Goal: Answer question/provide support: Share knowledge or assist other users

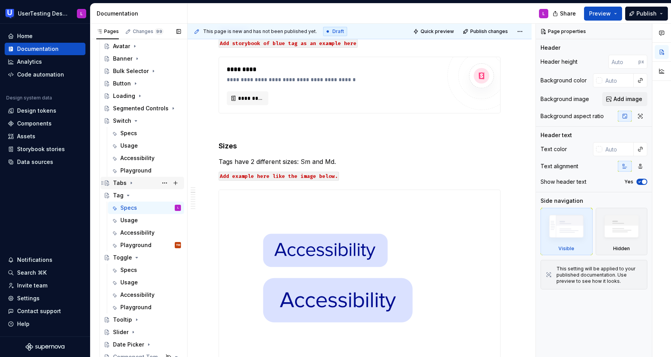
scroll to position [269, 0]
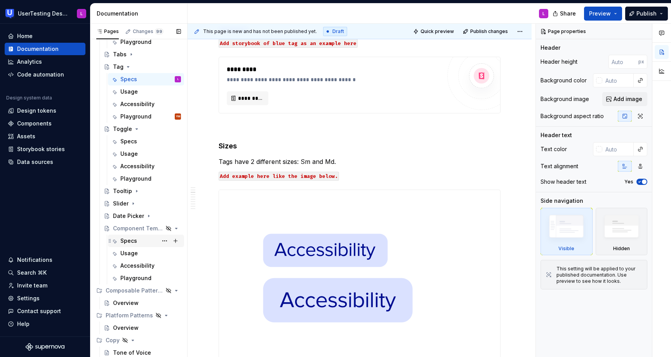
click at [134, 239] on div "Specs" at bounding box center [128, 241] width 17 height 8
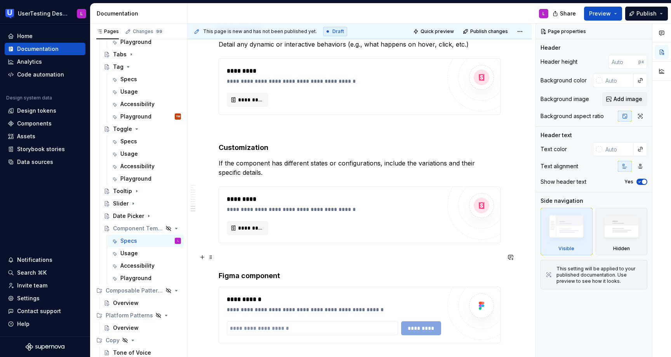
scroll to position [995, 0]
click at [134, 250] on div "Usage" at bounding box center [128, 253] width 17 height 8
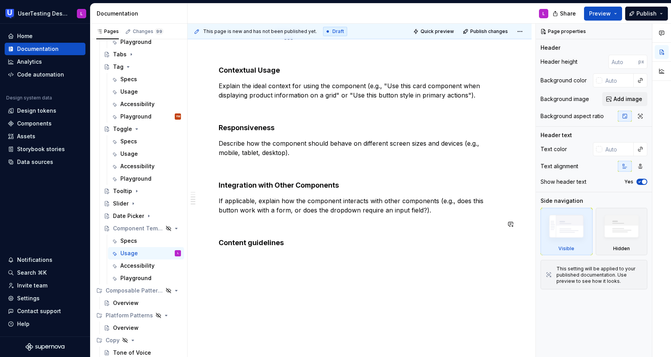
scroll to position [367, 0]
click at [139, 81] on div "Specs" at bounding box center [150, 79] width 61 height 11
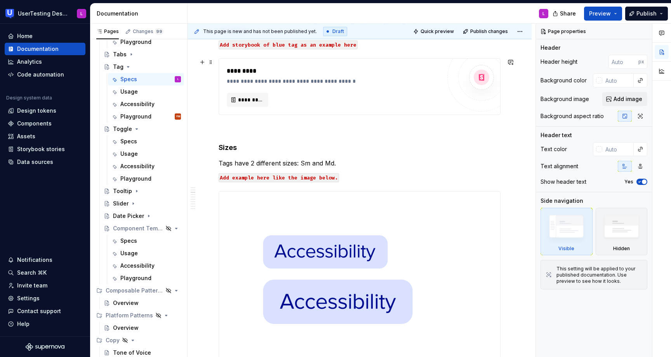
scroll to position [229, 0]
click at [139, 239] on div "Specs" at bounding box center [150, 240] width 61 height 11
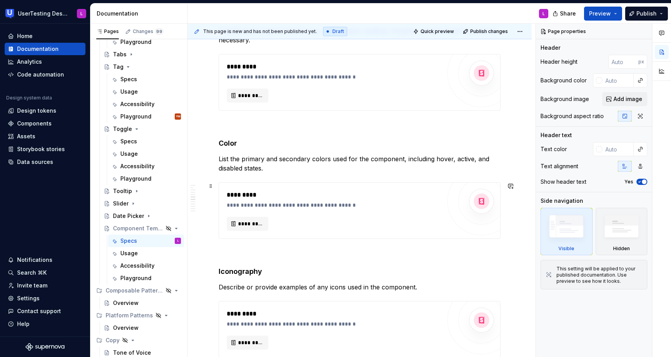
scroll to position [387, 0]
type textarea "*"
click at [219, 140] on strong "Color" at bounding box center [228, 142] width 18 height 8
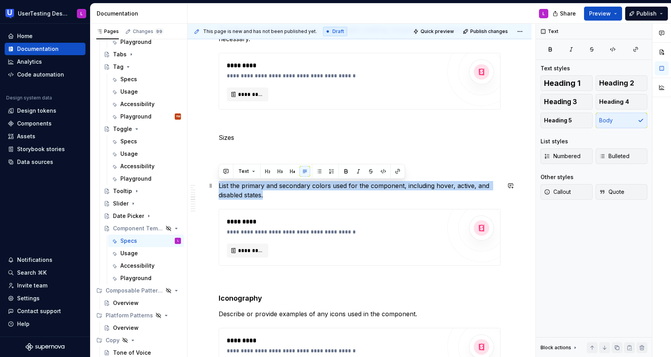
drag, startPoint x: 270, startPoint y: 196, endPoint x: 218, endPoint y: 183, distance: 53.6
copy p "List the primary and secondary colors used for the component, including hover, …"
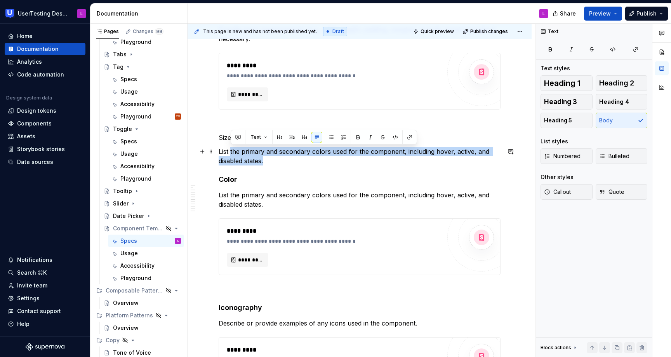
drag, startPoint x: 230, startPoint y: 151, endPoint x: 305, endPoint y: 158, distance: 74.8
click at [305, 158] on p "List the primary and secondary colors used for the component, including hover, …" at bounding box center [360, 156] width 282 height 19
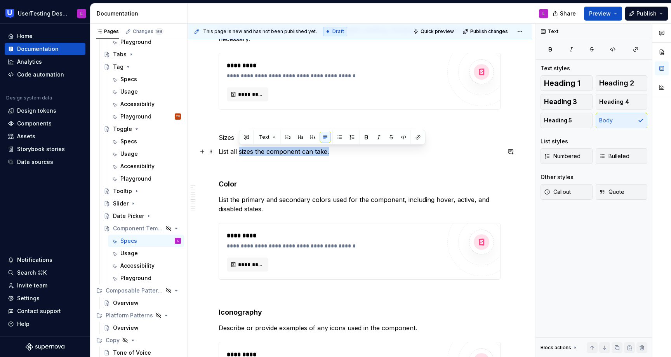
drag, startPoint x: 335, startPoint y: 151, endPoint x: 240, endPoint y: 151, distance: 95.9
click at [240, 151] on p "List all sizes the component can take." at bounding box center [360, 151] width 282 height 9
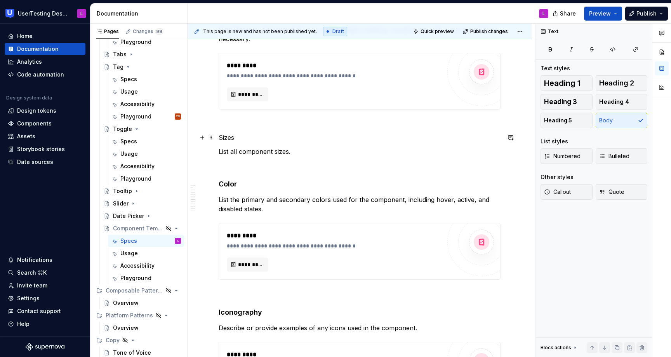
click at [224, 140] on p "Sizes" at bounding box center [360, 137] width 282 height 9
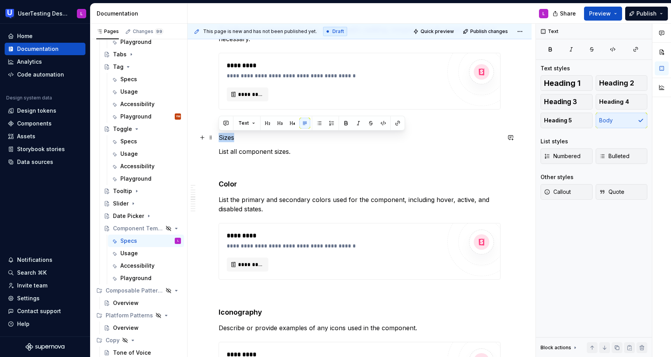
click at [224, 140] on p "Sizes" at bounding box center [360, 137] width 282 height 9
click at [292, 122] on button "button" at bounding box center [292, 123] width 11 height 11
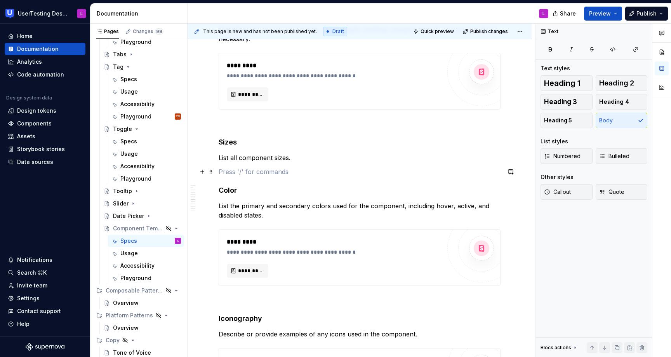
click at [231, 171] on p at bounding box center [360, 171] width 282 height 9
click at [242, 125] on p at bounding box center [360, 123] width 282 height 9
click at [136, 79] on div "Specs" at bounding box center [128, 79] width 17 height 8
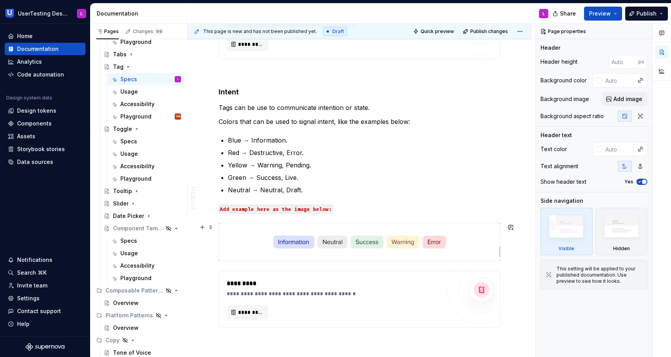
scroll to position [991, 0]
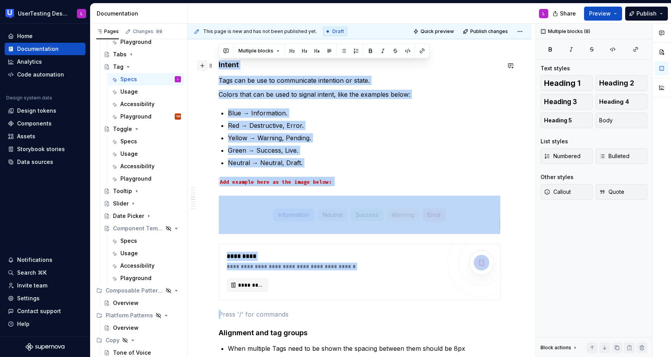
drag, startPoint x: 238, startPoint y: 309, endPoint x: 197, endPoint y: 68, distance: 244.9
copy div "**********"
drag, startPoint x: 232, startPoint y: 308, endPoint x: 218, endPoint y: 65, distance: 243.4
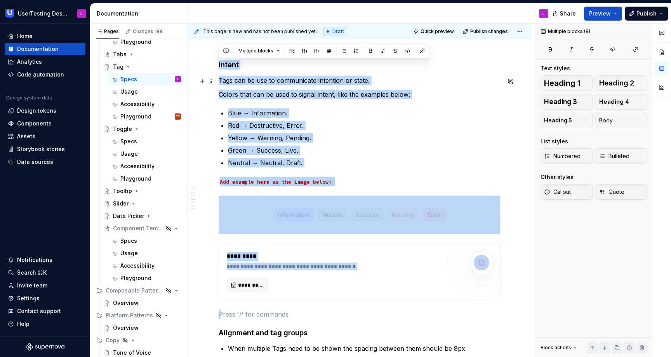
copy div "**********"
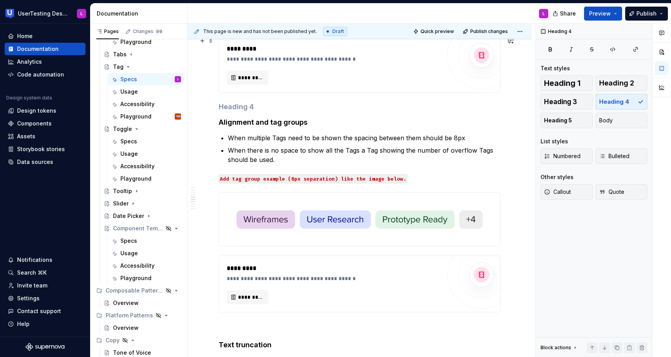
scroll to position [926, 0]
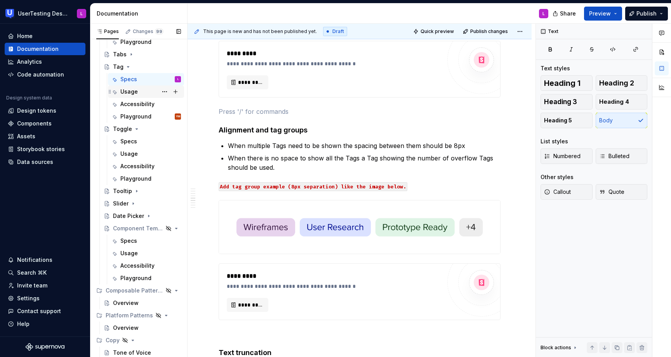
click at [136, 94] on div "Usage" at bounding box center [128, 92] width 17 height 8
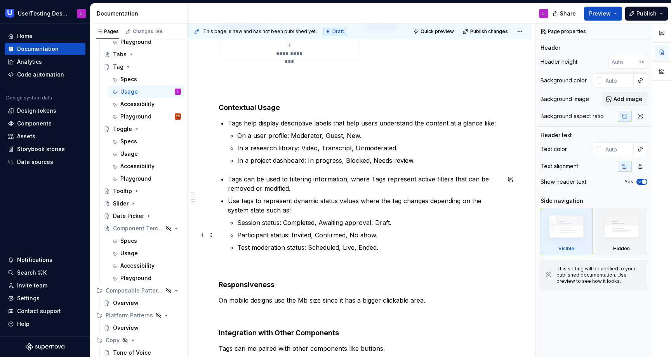
scroll to position [442, 0]
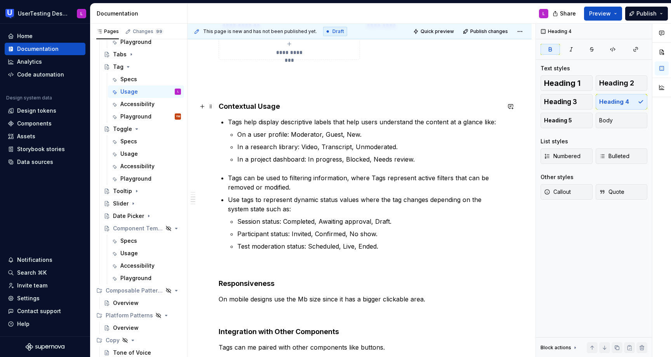
click at [220, 105] on strong "Contextual Usage" at bounding box center [249, 106] width 61 height 8
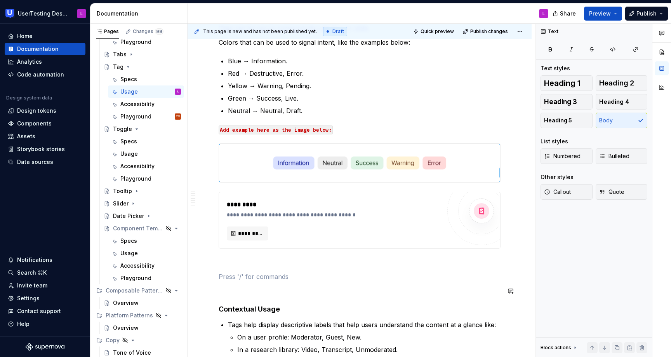
scroll to position [528, 0]
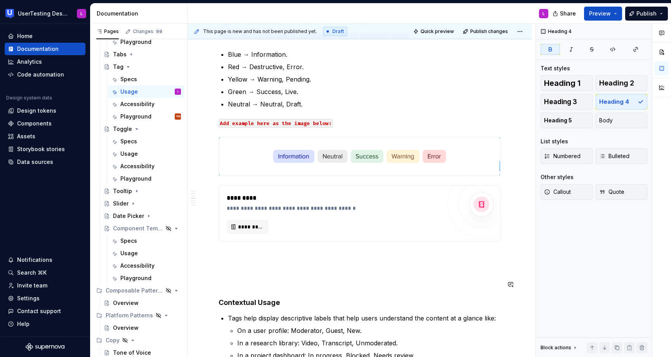
click at [230, 290] on div "**********" at bounding box center [360, 302] width 282 height 1355
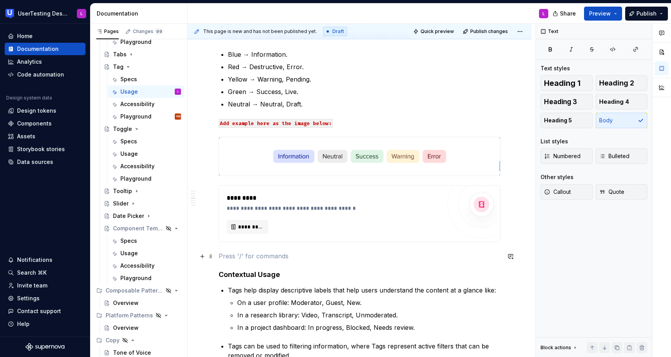
click at [241, 258] on p at bounding box center [360, 255] width 282 height 9
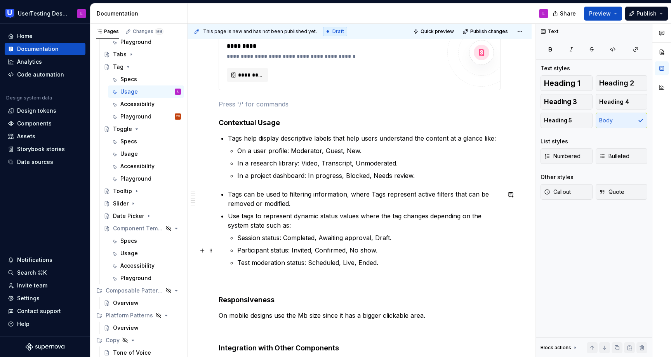
scroll to position [691, 0]
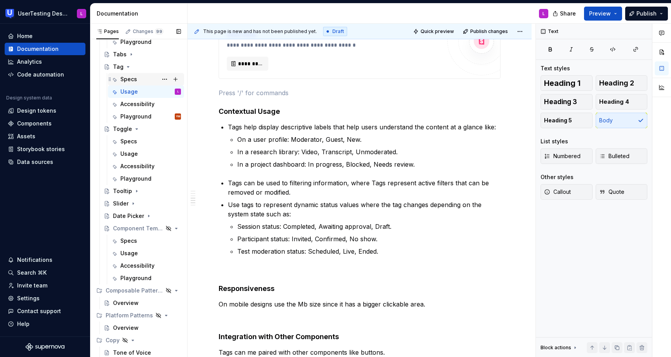
click at [141, 77] on div "Specs" at bounding box center [150, 79] width 61 height 11
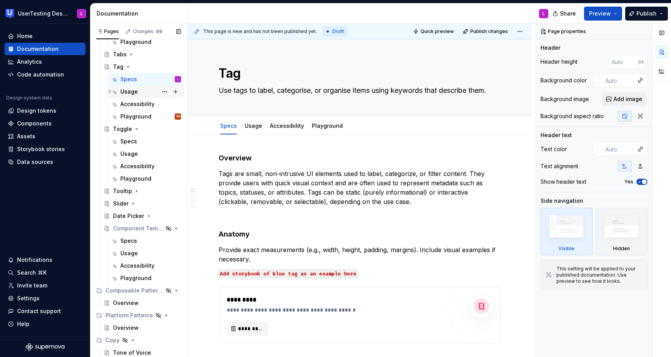
click at [135, 94] on div "Usage" at bounding box center [128, 92] width 17 height 8
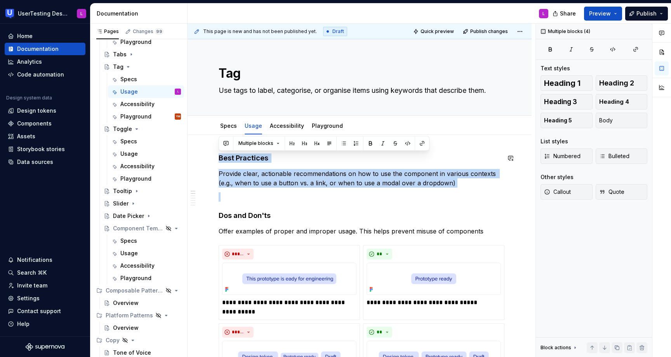
drag, startPoint x: 219, startPoint y: 215, endPoint x: 219, endPoint y: 152, distance: 63.3
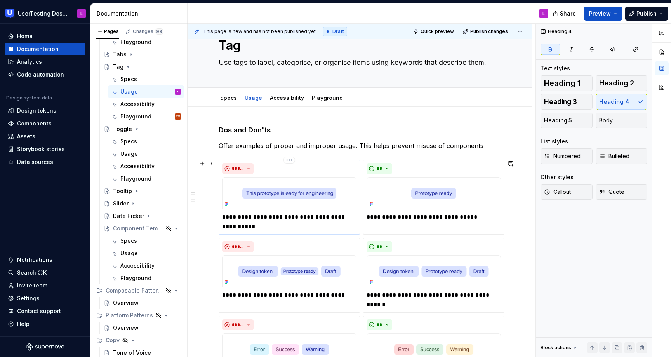
scroll to position [30, 0]
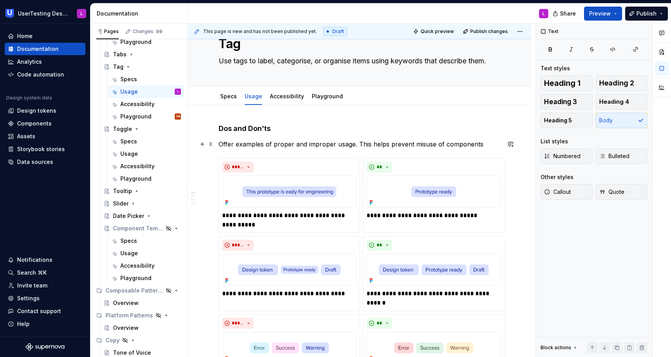
click at [323, 147] on p "Offer examples of proper and improper usage. This helps prevent misuse of compo…" at bounding box center [360, 143] width 282 height 9
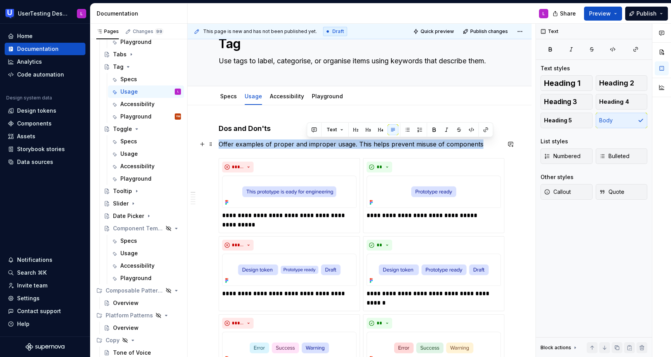
click at [323, 147] on p "Offer examples of proper and improper usage. This helps prevent misuse of compo…" at bounding box center [360, 143] width 282 height 9
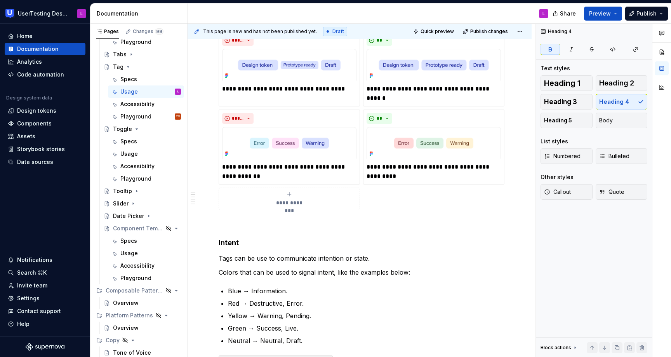
scroll to position [229, 0]
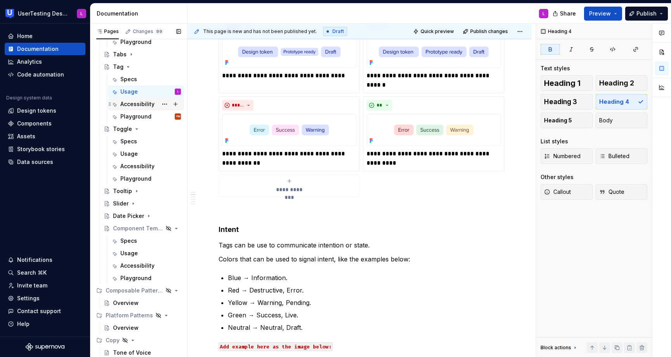
click at [145, 108] on div "Accessibility" at bounding box center [150, 104] width 61 height 11
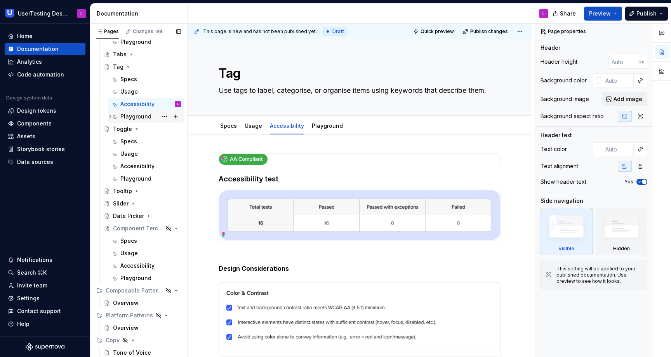
click at [144, 115] on div "Playground" at bounding box center [135, 117] width 31 height 8
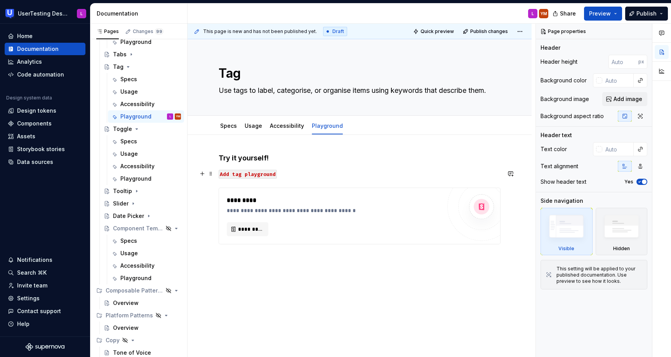
click at [254, 171] on code "Add tag playground" at bounding box center [248, 174] width 58 height 9
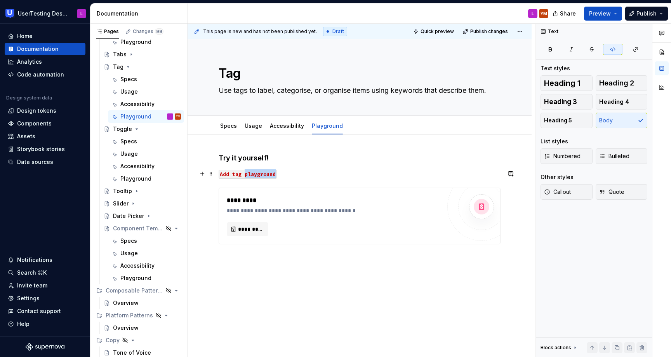
click at [254, 171] on code "Add tag playground" at bounding box center [248, 174] width 58 height 9
click at [227, 160] on button "button" at bounding box center [227, 160] width 11 height 11
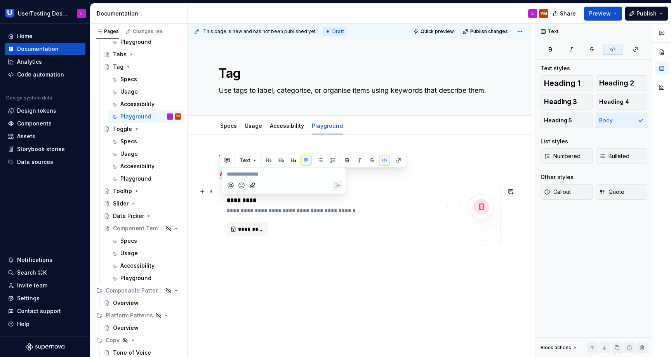
click at [230, 188] on icon "Mention someone" at bounding box center [231, 186] width 8 height 8
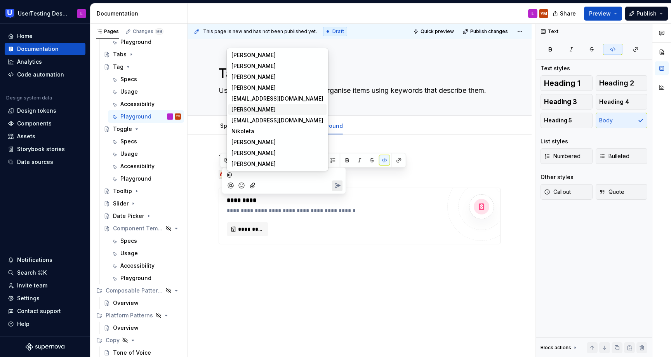
click at [264, 110] on span "Yevhen Mazhulin" at bounding box center [253, 110] width 44 height 8
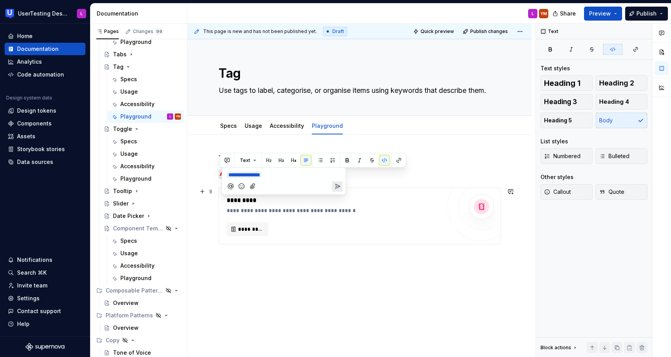
click at [339, 186] on icon "Send" at bounding box center [337, 186] width 5 height 5
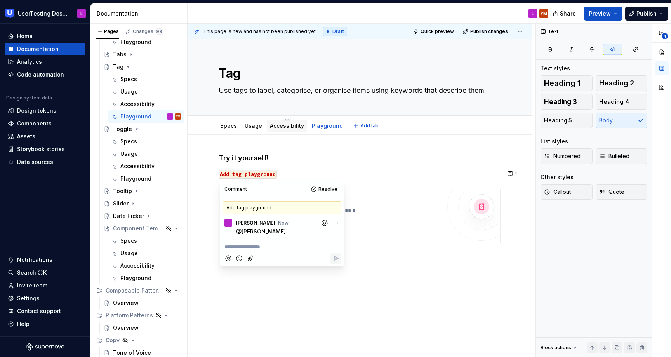
click at [282, 128] on link "Accessibility" at bounding box center [287, 125] width 34 height 7
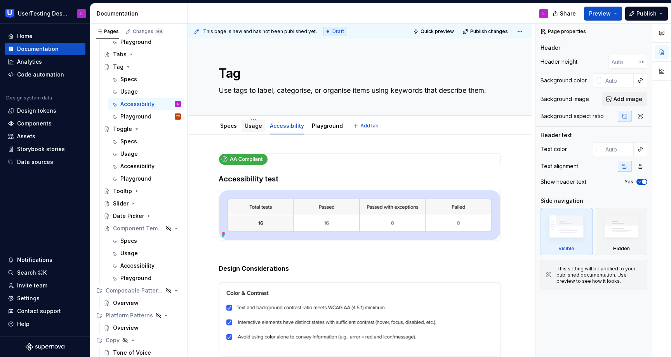
click at [250, 128] on link "Usage" at bounding box center [253, 125] width 17 height 7
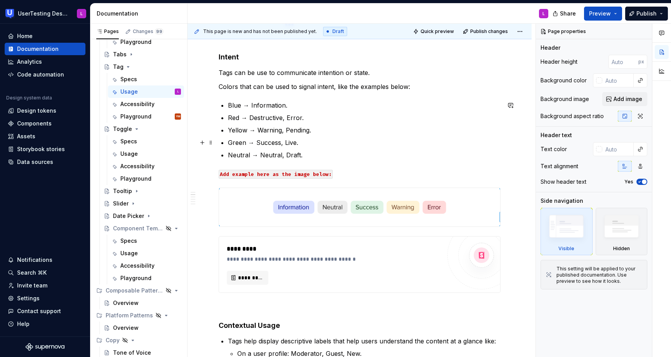
scroll to position [406, 0]
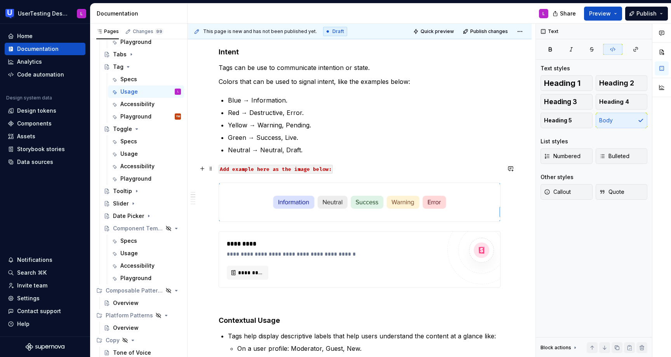
click at [264, 166] on code "Add example here as the image below:" at bounding box center [276, 169] width 114 height 9
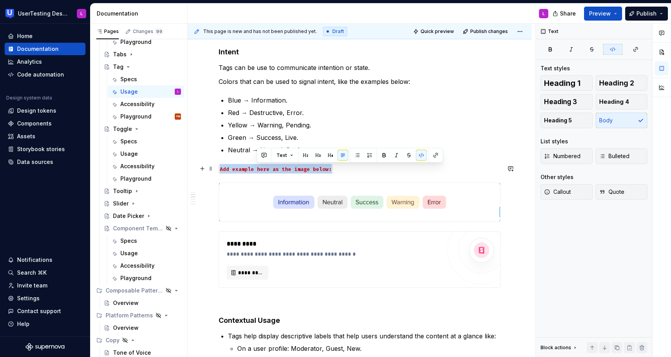
click at [264, 166] on code "Add example here as the image below:" at bounding box center [276, 169] width 114 height 9
click at [226, 155] on button "button" at bounding box center [227, 155] width 11 height 11
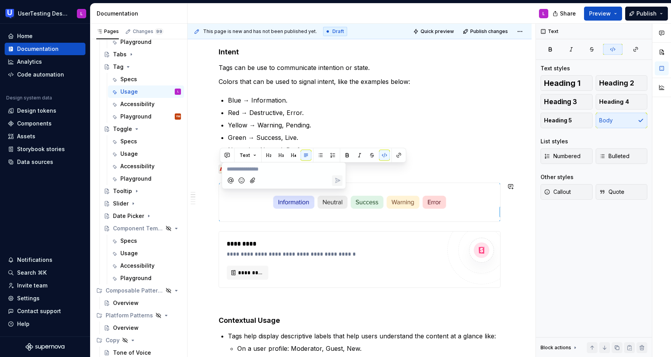
click at [229, 178] on icon "Mention someone" at bounding box center [231, 181] width 8 height 8
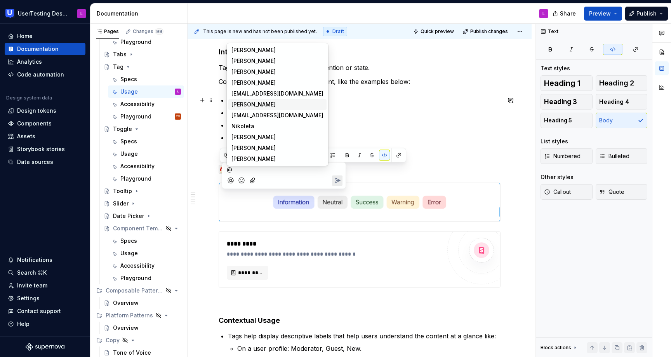
click at [265, 102] on span "Yevhen Mazhulin" at bounding box center [253, 105] width 44 height 8
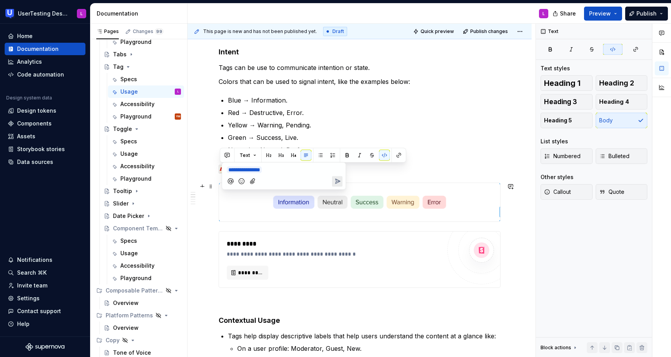
click at [339, 180] on icon "Send" at bounding box center [337, 181] width 5 height 5
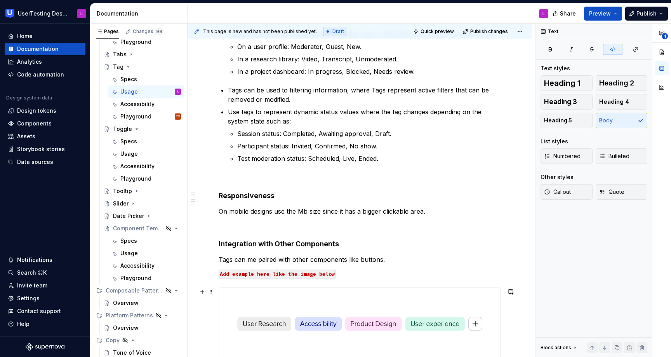
scroll to position [727, 0]
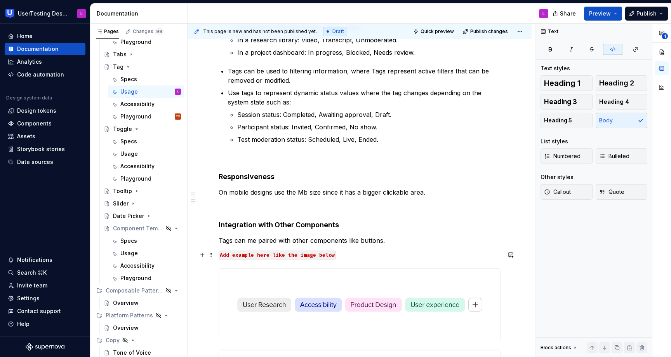
click at [303, 253] on code "Add example here like the image below" at bounding box center [277, 254] width 117 height 9
click at [227, 240] on button "button" at bounding box center [227, 241] width 11 height 11
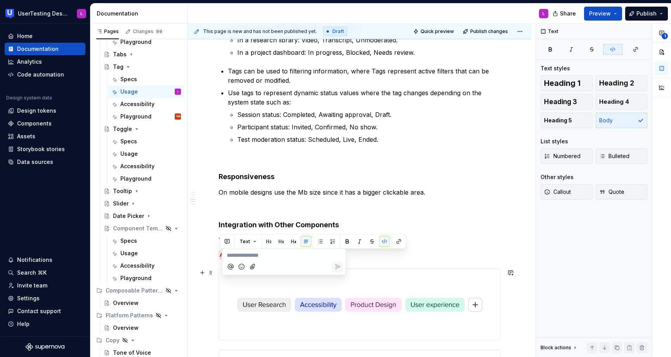
click at [232, 266] on icon "Mention someone" at bounding box center [231, 267] width 8 height 8
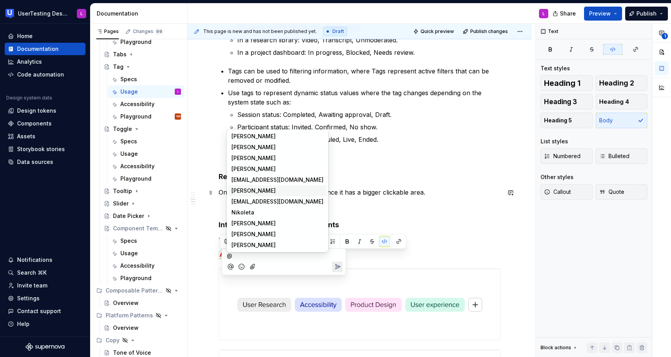
click at [264, 191] on span "Yevhen Mazhulin" at bounding box center [253, 191] width 44 height 8
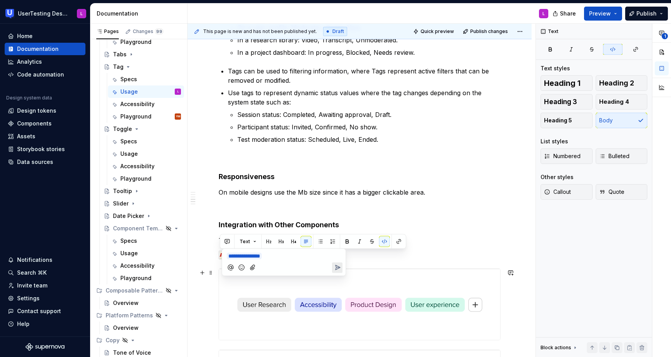
click at [337, 267] on icon "Send" at bounding box center [337, 268] width 8 height 8
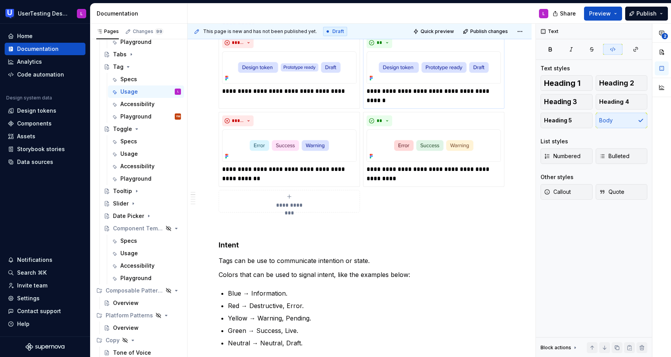
scroll to position [0, 0]
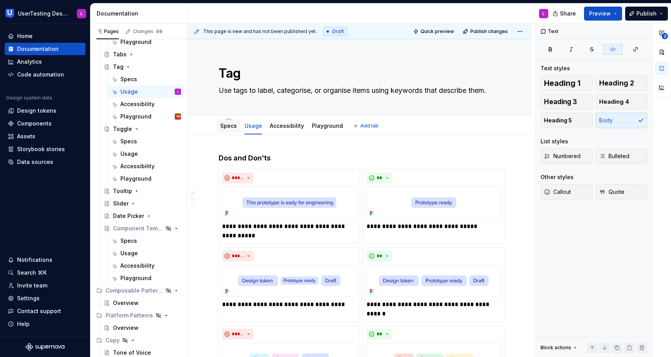
click at [225, 130] on div "Specs" at bounding box center [228, 126] width 23 height 12
click at [223, 128] on link "Specs" at bounding box center [228, 125] width 17 height 7
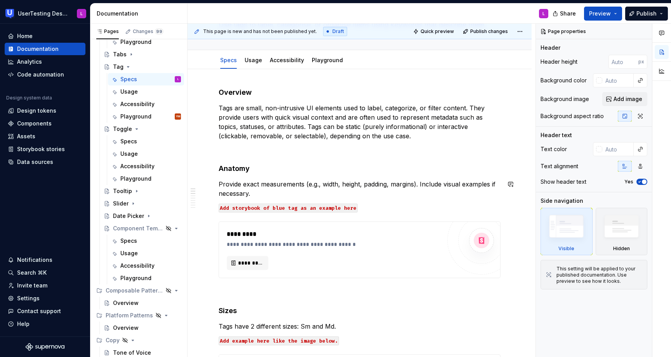
scroll to position [69, 0]
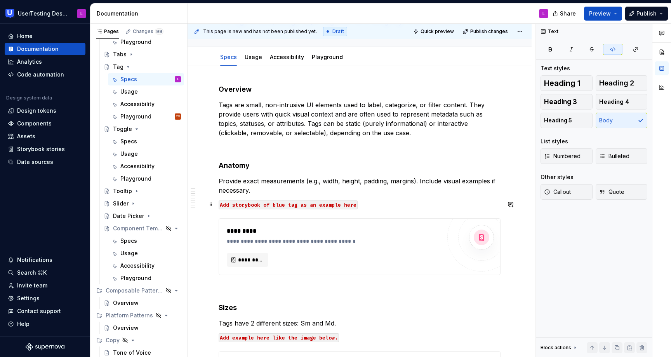
click at [285, 204] on code "Add storybook of blue tag as an example here" at bounding box center [288, 204] width 139 height 9
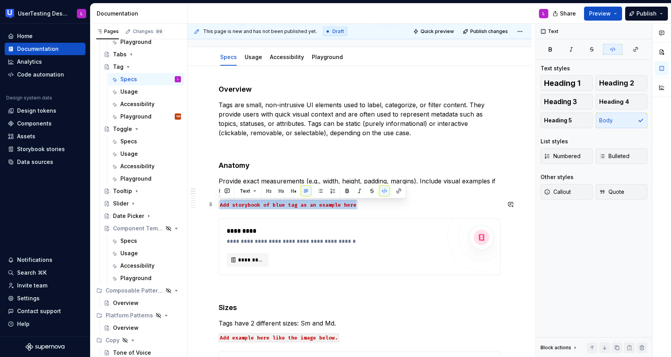
click at [285, 204] on code "Add storybook of blue tag as an example here" at bounding box center [288, 204] width 139 height 9
click at [228, 188] on button "button" at bounding box center [227, 191] width 11 height 11
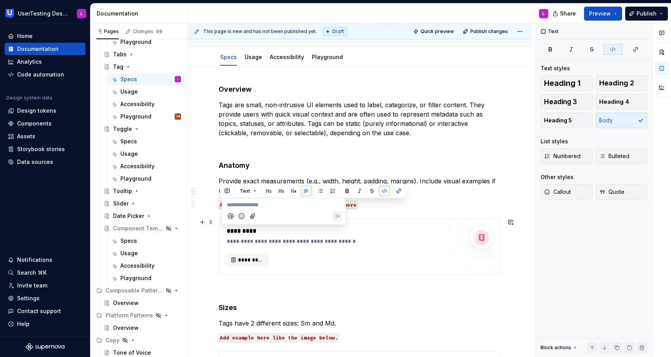
click at [231, 216] on icon "Mention someone" at bounding box center [230, 216] width 2 height 2
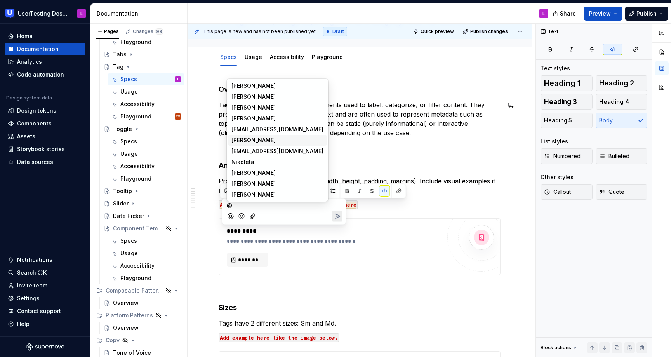
click at [257, 137] on span "Yevhen Mazhulin" at bounding box center [253, 140] width 44 height 8
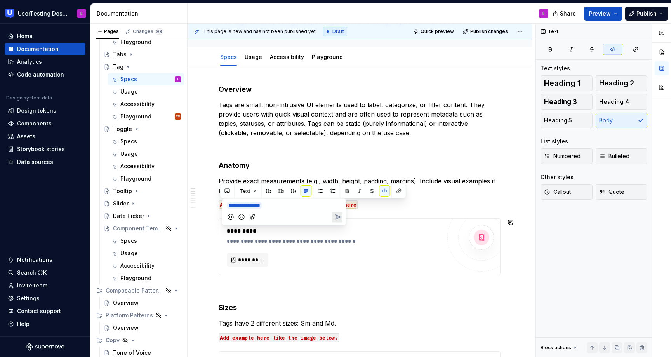
click at [335, 215] on icon "Send" at bounding box center [337, 217] width 5 height 5
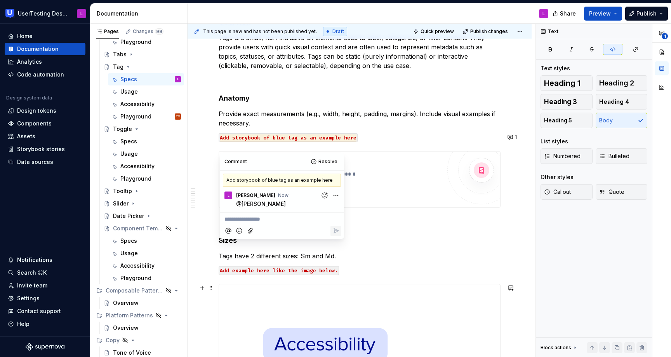
scroll to position [150, 0]
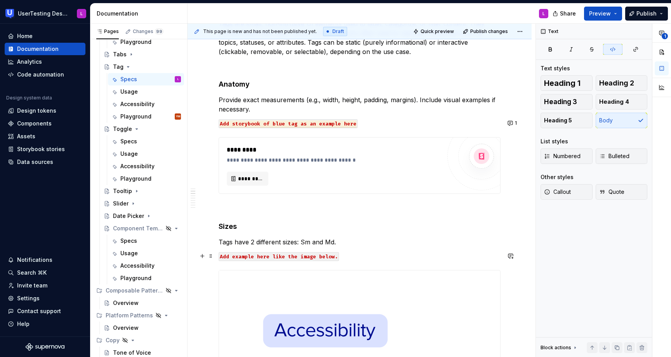
click at [294, 257] on code "Add example here like the image below." at bounding box center [279, 256] width 120 height 9
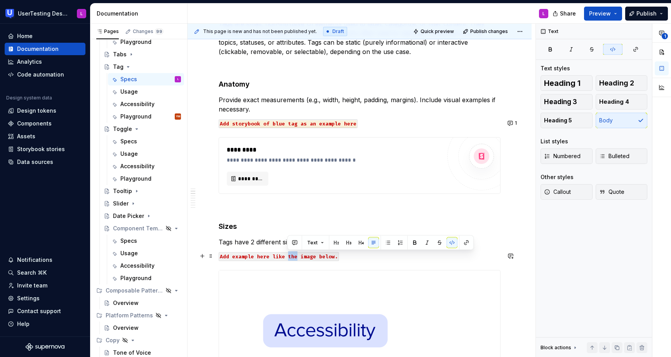
click at [294, 257] on code "Add example here like the image below." at bounding box center [279, 256] width 120 height 9
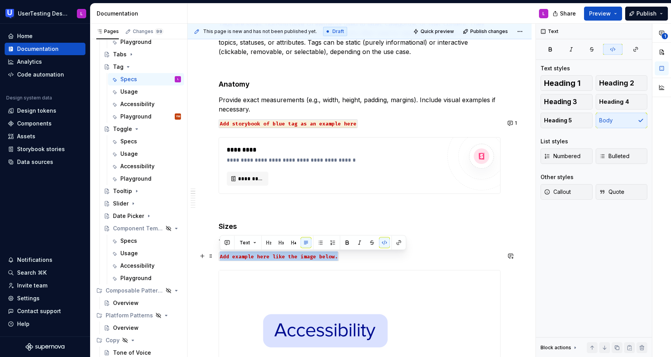
click at [294, 257] on code "Add example here like the image below." at bounding box center [279, 256] width 120 height 9
click at [229, 241] on button "button" at bounding box center [227, 242] width 11 height 11
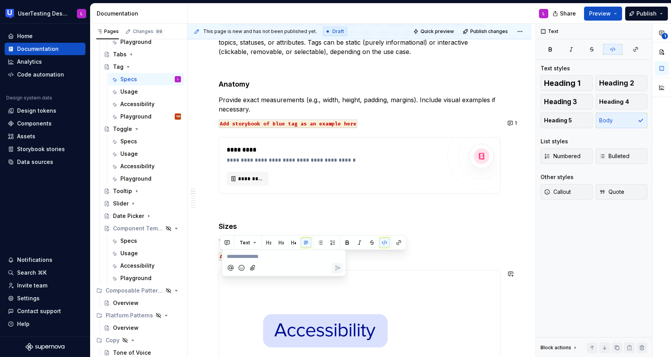
click at [229, 266] on icon "Mention someone" at bounding box center [231, 268] width 8 height 8
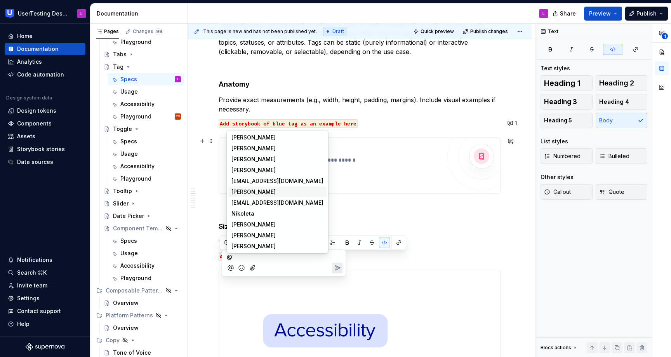
click at [257, 193] on span "Yevhen Mazhulin" at bounding box center [253, 192] width 44 height 8
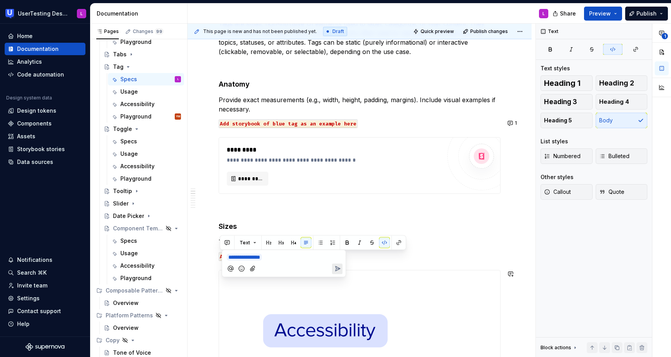
click at [337, 263] on button "Send" at bounding box center [337, 268] width 10 height 10
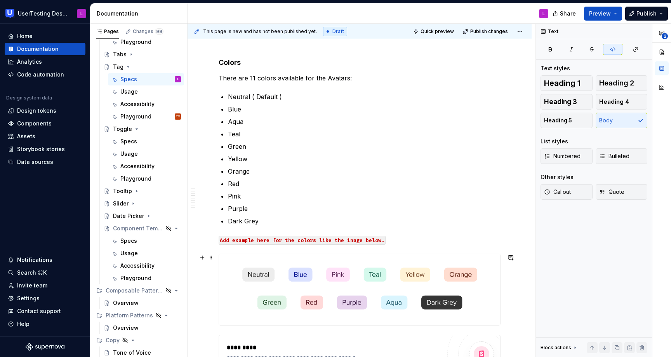
scroll to position [638, 0]
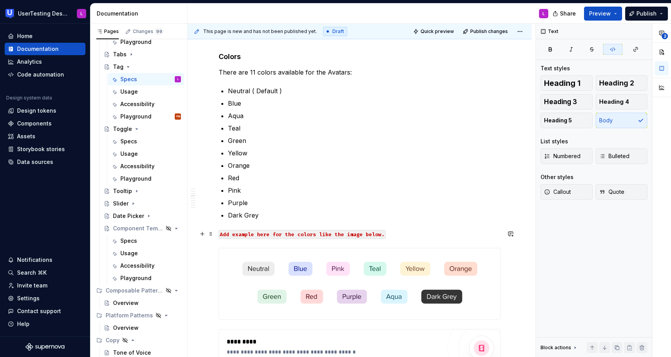
click at [290, 234] on code "Add example here for the colors like the image below." at bounding box center [302, 234] width 167 height 9
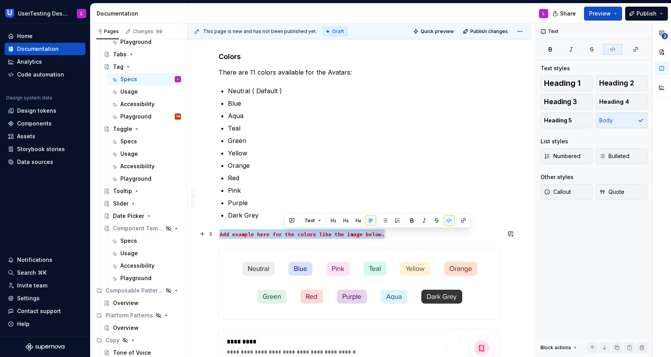
click at [290, 234] on code "Add example here for the colors like the image below." at bounding box center [302, 234] width 167 height 9
click at [225, 219] on button "button" at bounding box center [227, 220] width 11 height 11
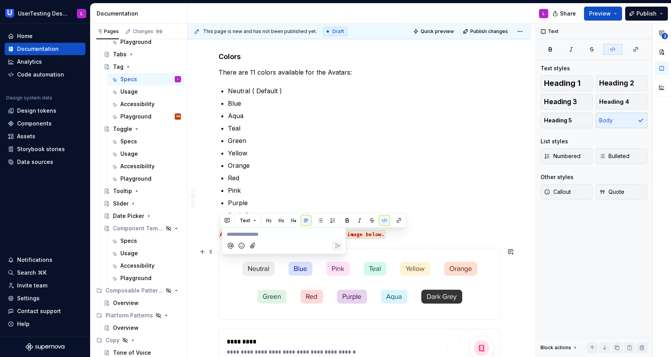
click at [230, 245] on icon "Mention someone" at bounding box center [231, 246] width 8 height 8
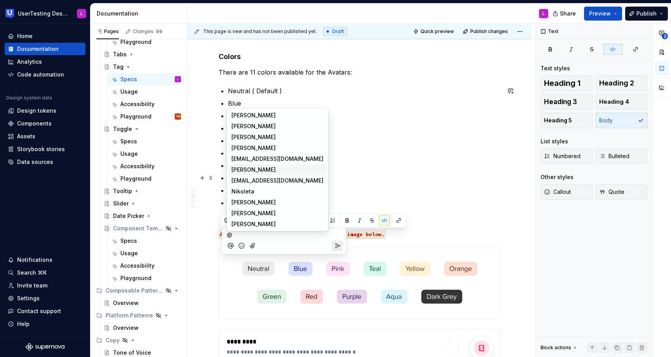
click at [252, 169] on span "Yevhen Mazhulin" at bounding box center [253, 170] width 44 height 8
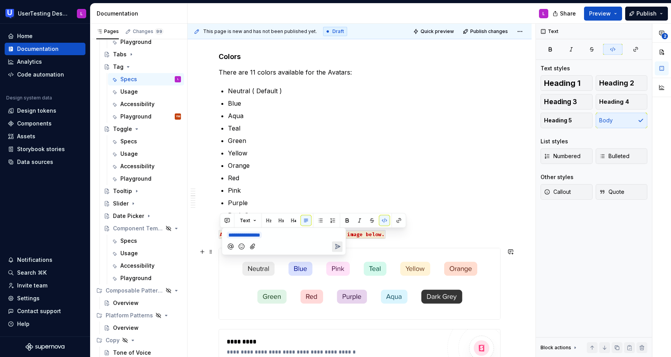
click at [338, 245] on icon "Send" at bounding box center [337, 247] width 8 height 8
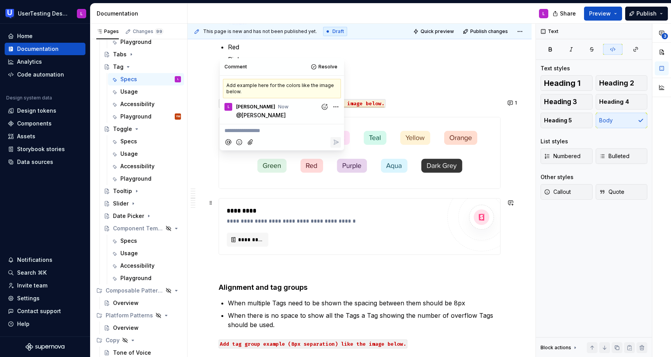
scroll to position [897, 0]
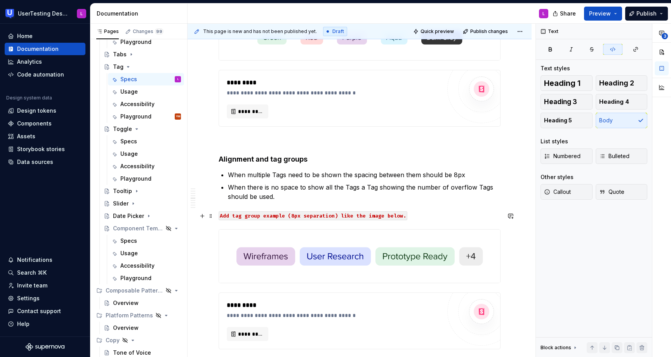
click at [305, 216] on code "Add tag group example (8px separation) like the image below." at bounding box center [313, 215] width 189 height 9
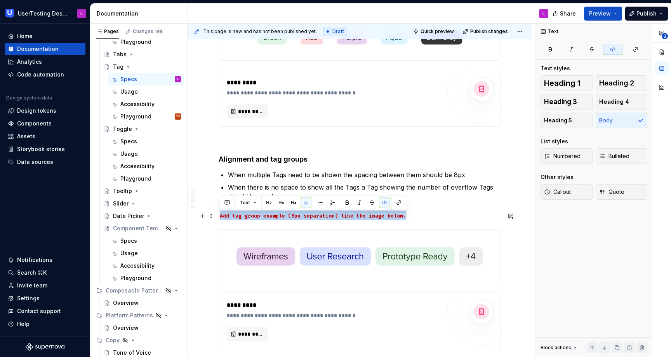
click at [305, 216] on code "Add tag group example (8px separation) like the image below." at bounding box center [313, 215] width 189 height 9
click at [229, 201] on button "button" at bounding box center [227, 202] width 11 height 11
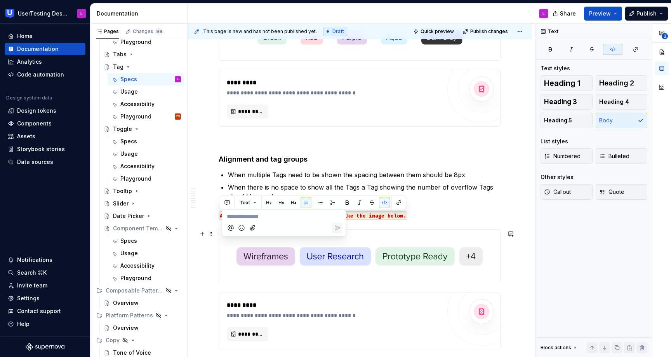
click at [230, 229] on icon "Mention someone" at bounding box center [231, 228] width 8 height 8
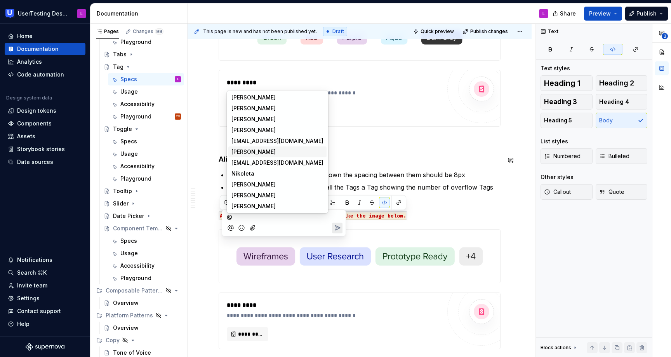
click at [256, 153] on span "Yevhen Mazhulin" at bounding box center [253, 152] width 44 height 8
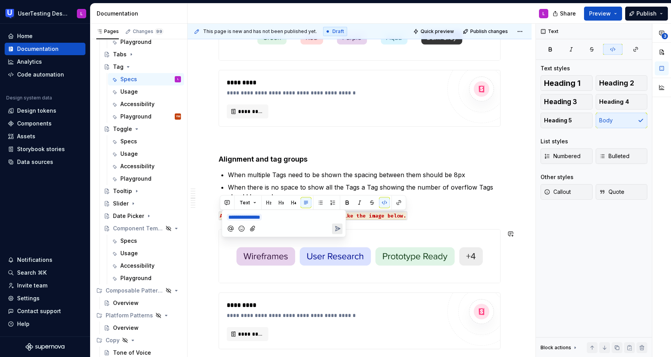
click at [335, 226] on icon "Send" at bounding box center [337, 228] width 5 height 5
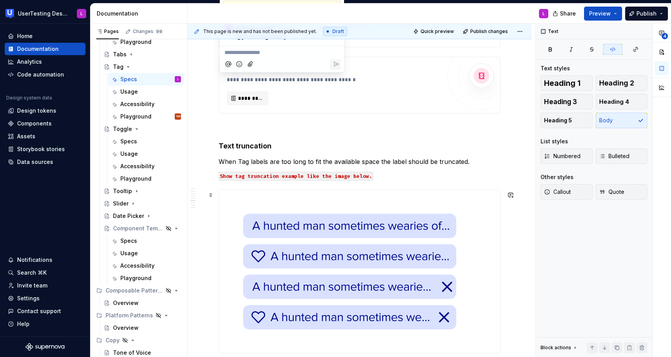
scroll to position [1139, 0]
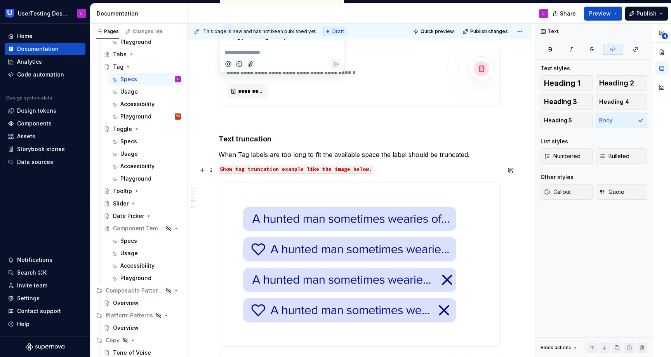
click at [324, 173] on code "Show tag truncation example like the image below." at bounding box center [296, 169] width 155 height 9
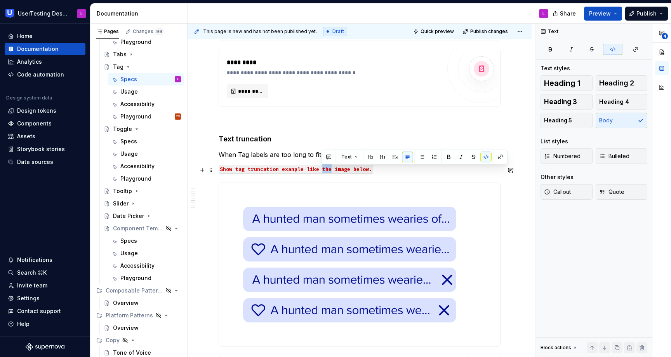
click at [324, 173] on code "Show tag truncation example like the image below." at bounding box center [296, 169] width 155 height 9
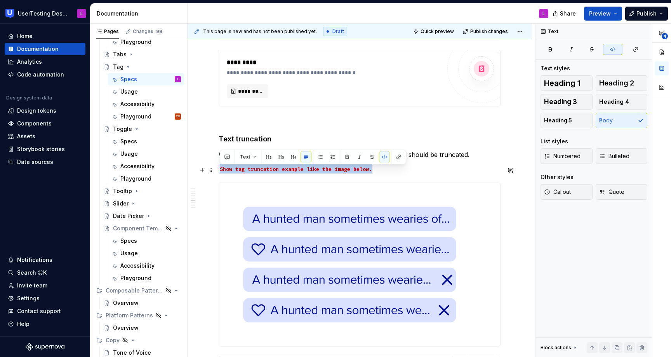
click at [324, 173] on code "Show tag truncation example like the image below." at bounding box center [296, 169] width 155 height 9
click at [227, 156] on button "button" at bounding box center [227, 156] width 11 height 11
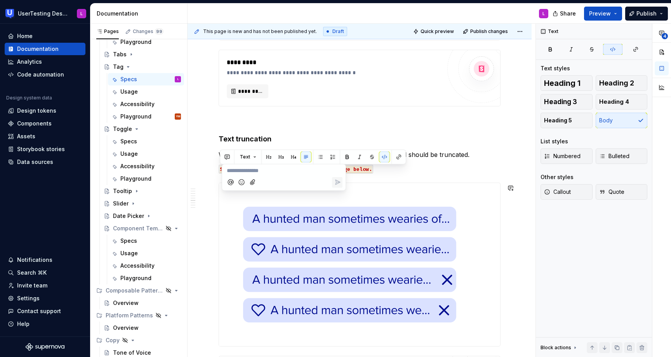
click at [232, 180] on icon "Mention someone" at bounding box center [230, 181] width 5 height 5
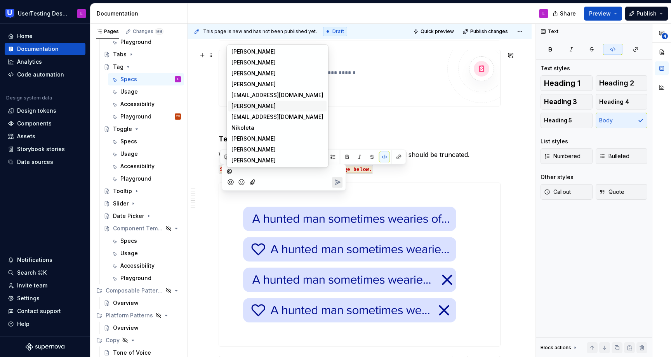
click at [254, 106] on span "Yevhen Mazhulin" at bounding box center [253, 106] width 44 height 8
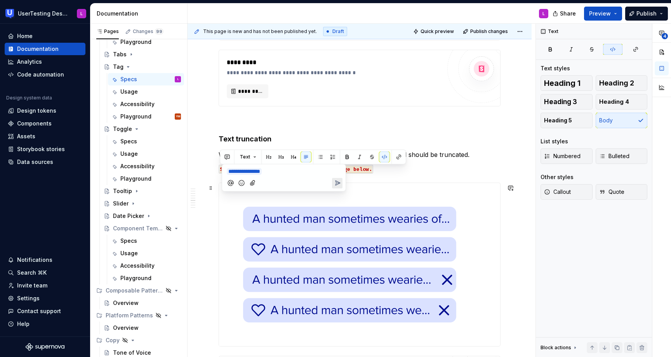
click at [338, 183] on icon "Send" at bounding box center [337, 183] width 5 height 5
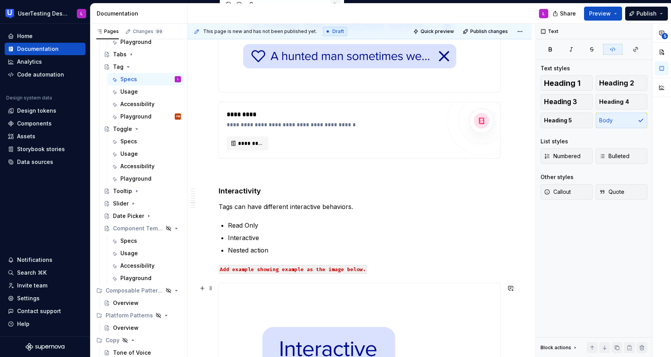
scroll to position [1399, 0]
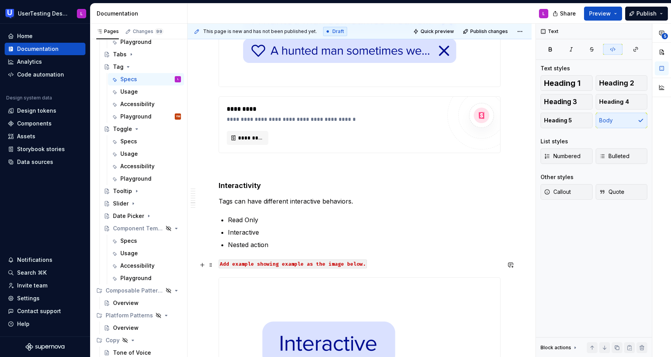
click at [322, 265] on code "Add example showing example as the image below." at bounding box center [293, 263] width 148 height 9
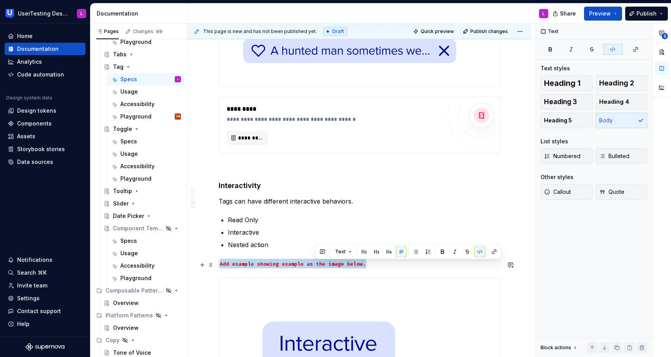
click at [322, 265] on code "Add example showing example as the image below." at bounding box center [293, 263] width 148 height 9
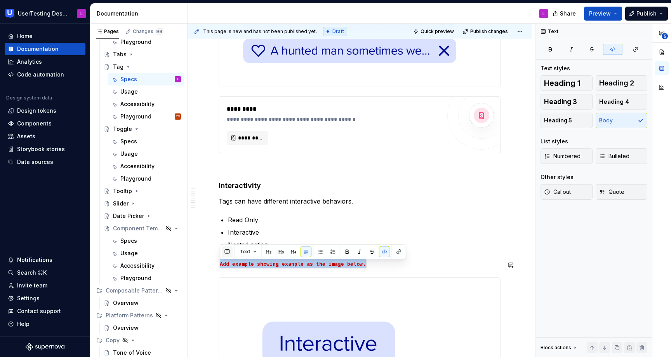
click at [225, 249] on button "button" at bounding box center [227, 251] width 11 height 11
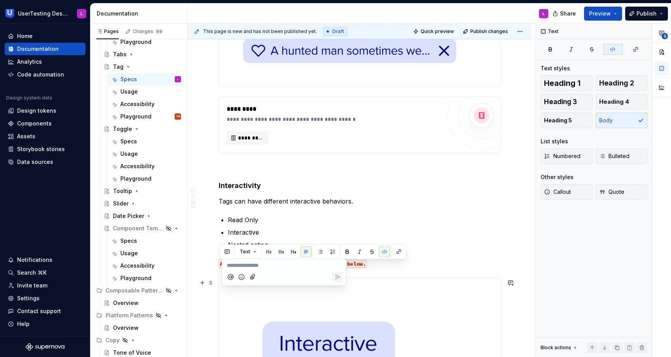
click at [231, 275] on icon "Mention someone" at bounding box center [230, 276] width 5 height 5
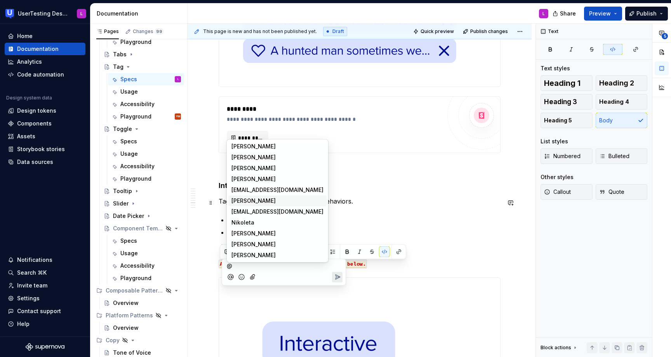
click at [258, 202] on span "Yevhen Mazhulin" at bounding box center [253, 201] width 44 height 8
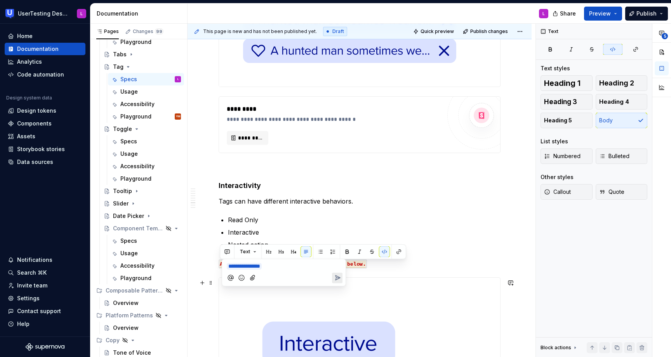
click at [338, 278] on icon "Send" at bounding box center [337, 277] width 5 height 5
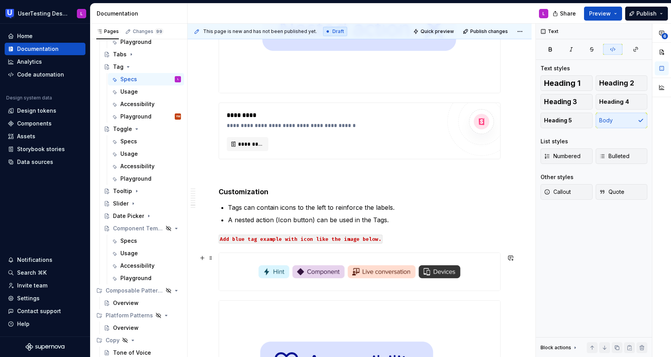
scroll to position [1828, 0]
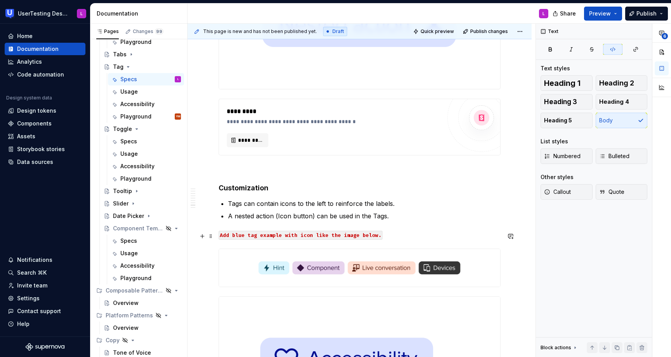
click at [313, 238] on code "Add blue tag example with icon like the image below." at bounding box center [301, 235] width 164 height 9
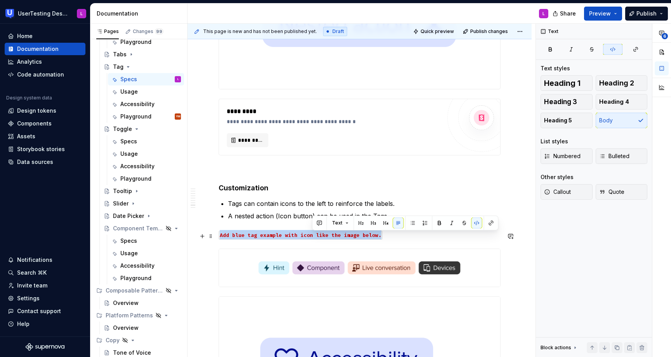
click at [313, 238] on code "Add blue tag example with icon like the image below." at bounding box center [301, 235] width 164 height 9
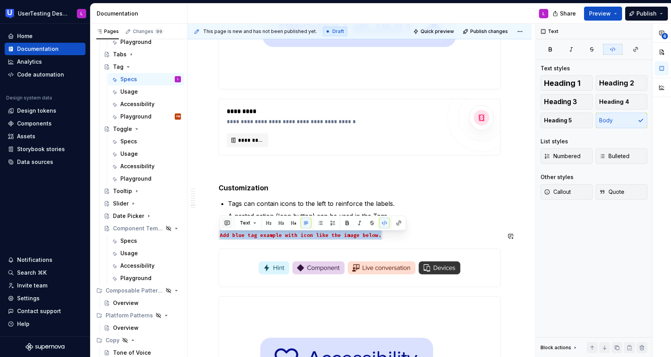
click at [227, 223] on button "button" at bounding box center [227, 222] width 11 height 11
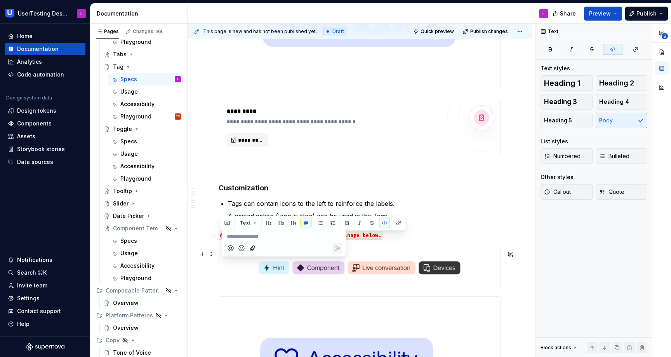
click at [229, 247] on icon "Mention someone" at bounding box center [231, 248] width 8 height 8
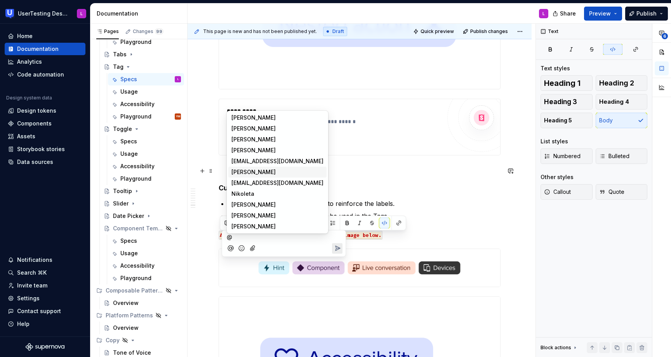
click at [265, 171] on span "Yevhen Mazhulin" at bounding box center [253, 172] width 44 height 8
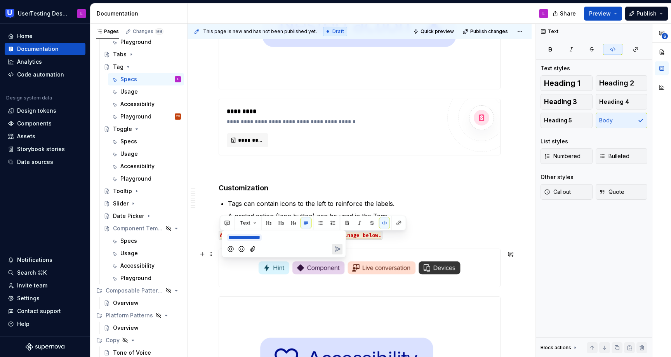
click at [338, 248] on icon "Send" at bounding box center [337, 249] width 5 height 5
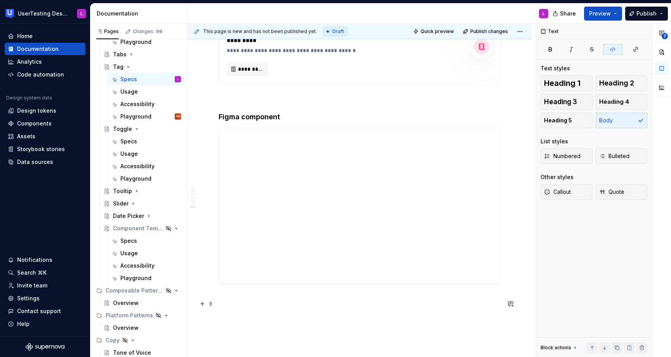
scroll to position [2342, 0]
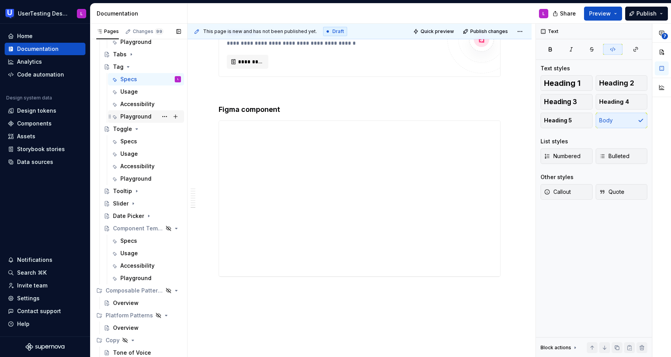
click at [142, 116] on div "Playground" at bounding box center [135, 117] width 31 height 8
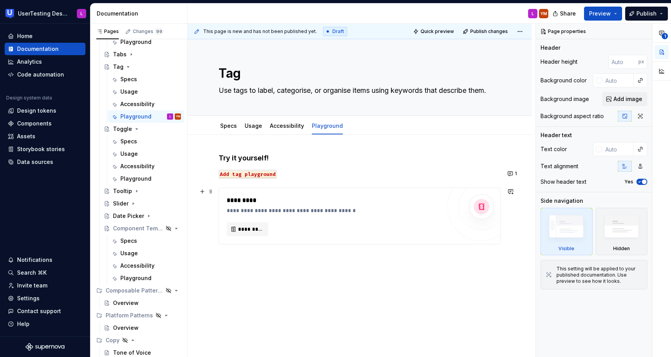
click at [340, 220] on div "**********" at bounding box center [334, 216] width 214 height 40
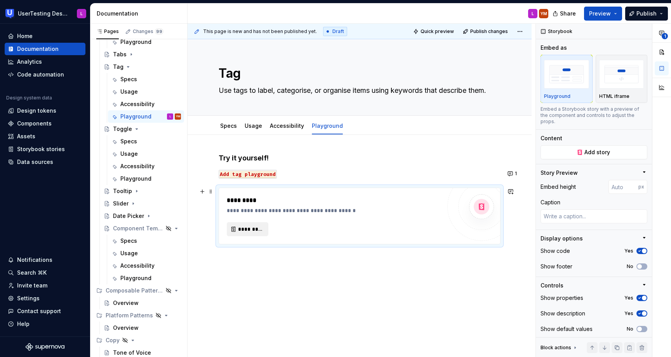
click at [243, 226] on span "*********" at bounding box center [250, 229] width 25 height 8
type textarea "*"
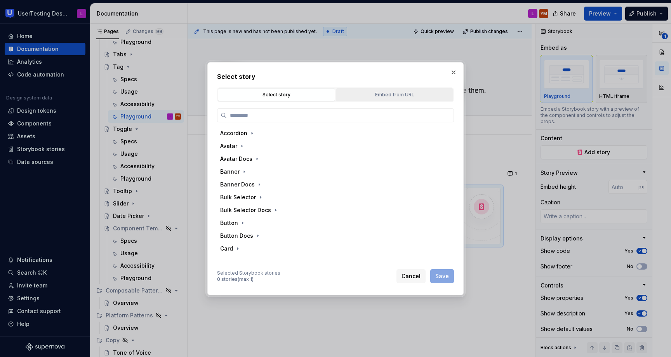
click at [395, 96] on div "Embed from URL" at bounding box center [395, 95] width 112 height 8
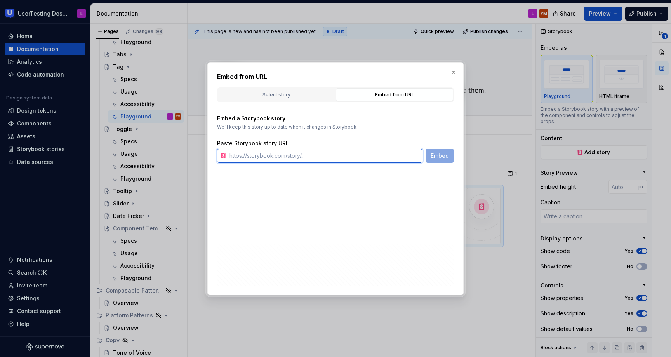
click at [321, 159] on input "text" at bounding box center [324, 156] width 196 height 14
paste input "https://toolkit-staging.usertesting.com/rad55678/storybook/?path=/docs/avatar-d…"
type input "https://toolkit-staging.usertesting.com/rad55678/storybook/?path=/docs/avatar-d…"
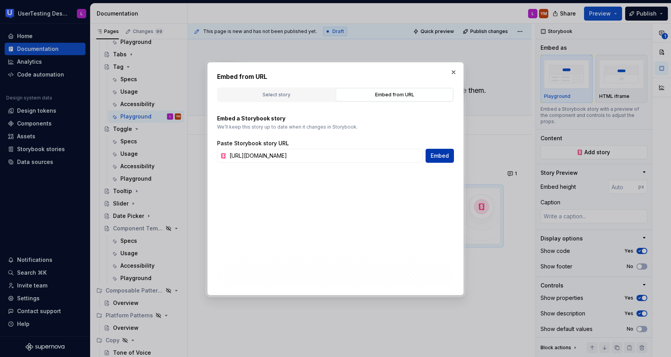
scroll to position [0, 0]
click at [440, 157] on span "Embed" at bounding box center [440, 156] width 18 height 8
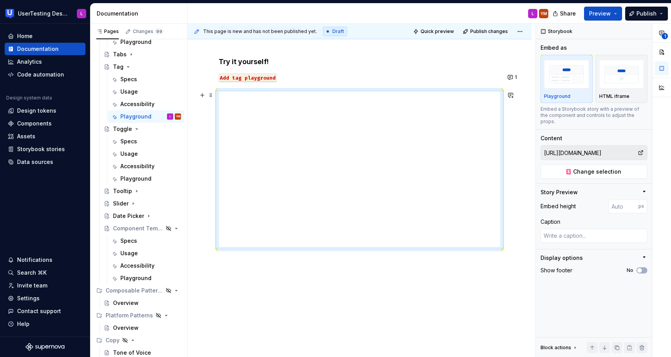
scroll to position [122, 0]
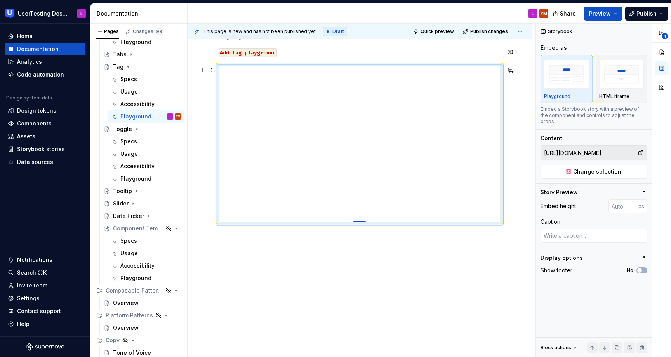
type textarea "*"
type input "591"
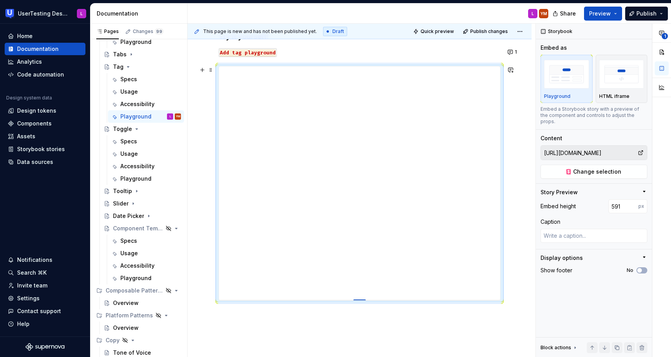
type textarea "*"
type input "601"
type textarea "*"
type input "623"
type textarea "*"
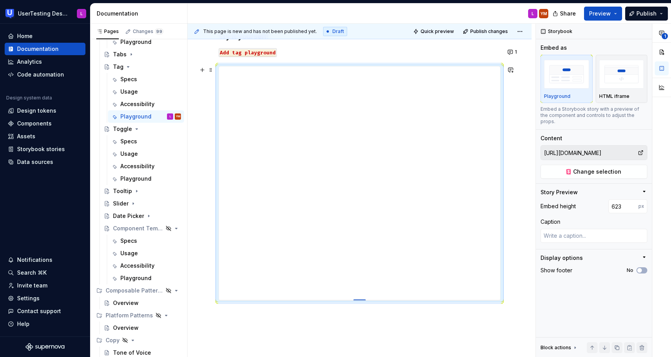
type input "629"
type textarea "*"
type input "634"
type textarea "*"
type input "641"
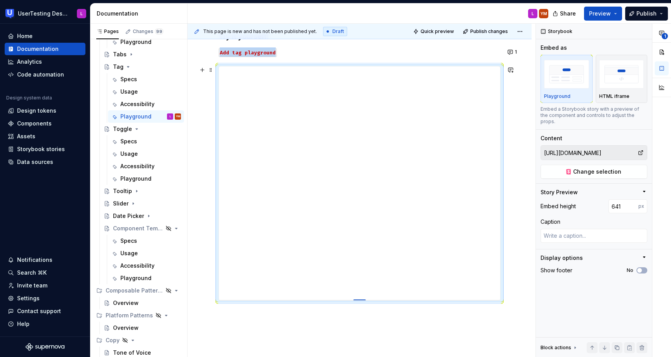
type textarea "*"
type input "645"
type textarea "*"
type input "646"
type textarea "*"
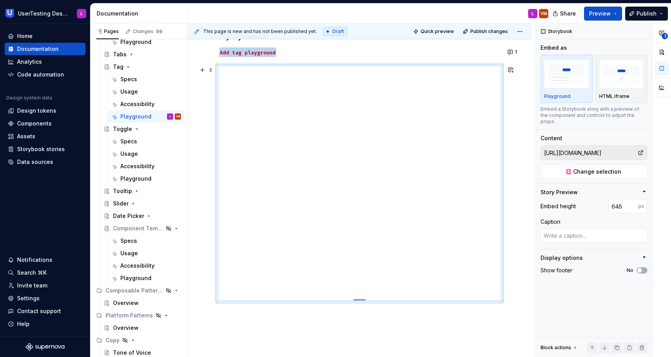
type input "647"
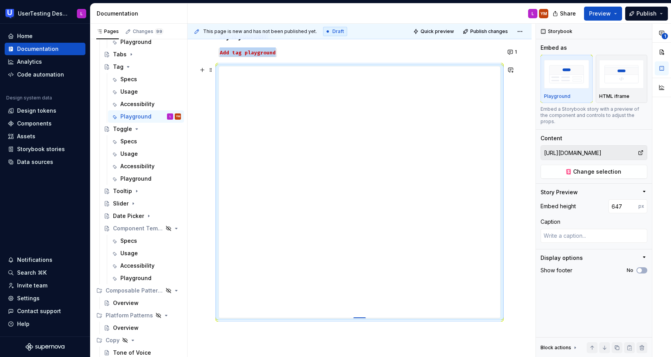
type textarea "*"
type input "702"
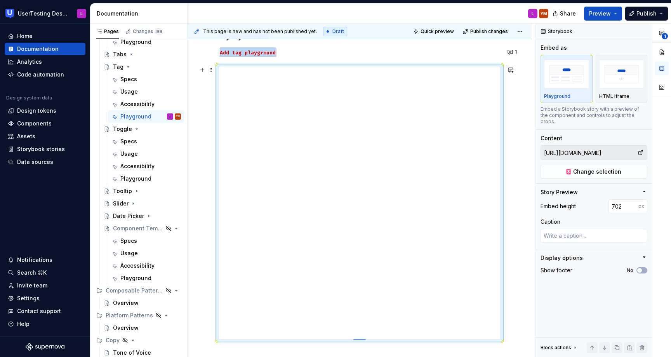
type textarea "*"
type input "715"
type textarea "*"
type input "725"
type textarea "*"
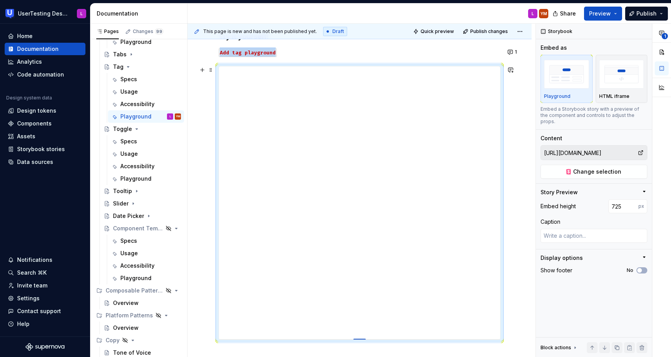
type input "732"
type textarea "*"
type input "736"
type textarea "*"
type input "743"
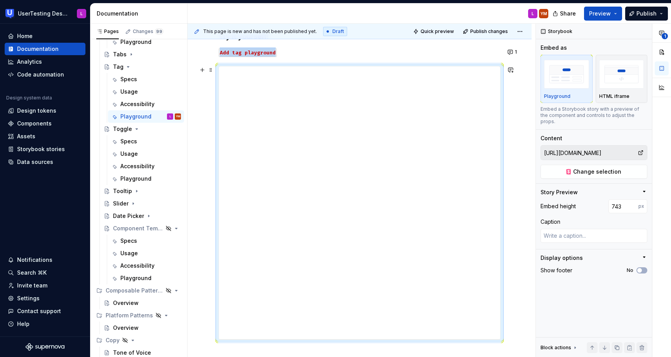
type textarea "*"
type input "746"
type textarea "*"
type input "751"
type textarea "*"
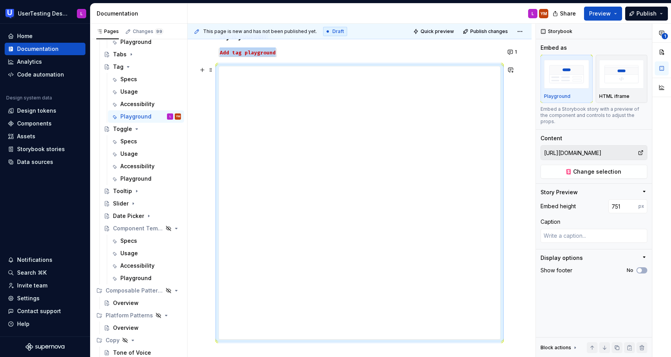
type input "754"
type textarea "*"
type input "759"
type textarea "*"
type input "761"
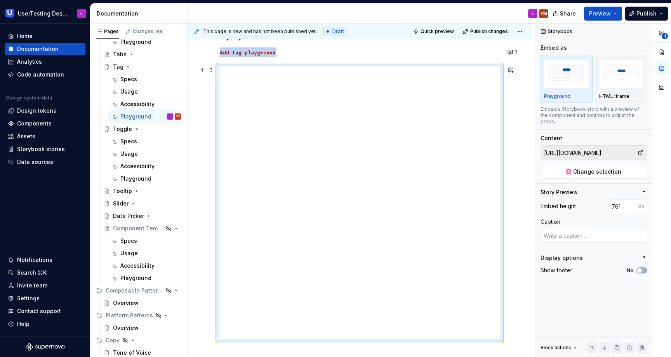
type textarea "*"
type input "764"
type textarea "*"
type input "765"
type textarea "*"
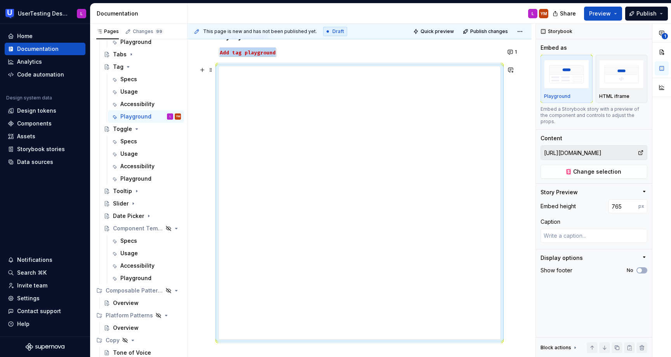
type input "766"
type textarea "*"
type input "767"
drag, startPoint x: 362, startPoint y: 221, endPoint x: 385, endPoint y: 364, distance: 145.1
click at [385, 356] on html "UserTesting Design System L Home Documentation Analytics Code automation Design…" at bounding box center [335, 178] width 671 height 357
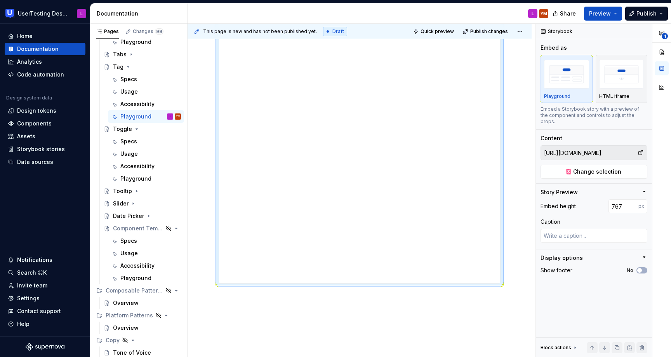
scroll to position [264, 0]
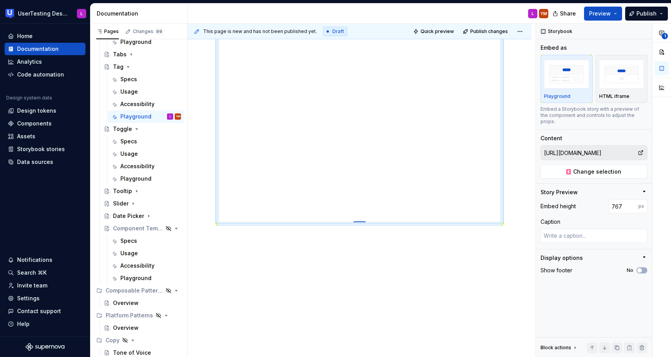
type textarea "*"
type input "766"
type textarea "*"
type input "761"
type textarea "*"
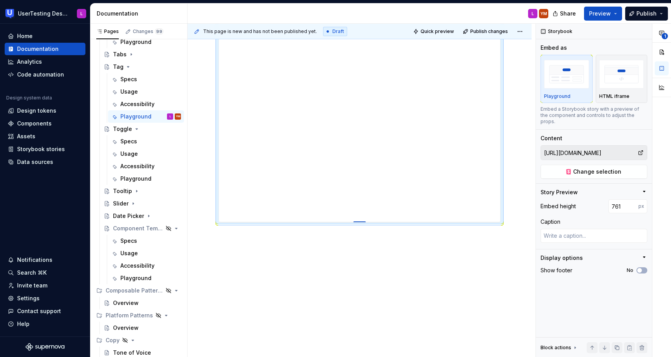
type input "754"
type textarea "*"
type input "746"
type textarea "*"
type input "725"
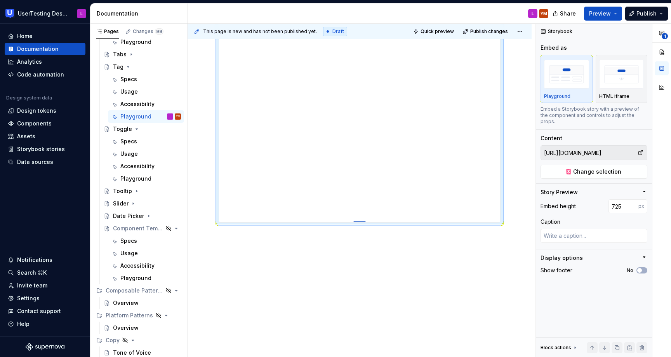
type textarea "*"
type input "713"
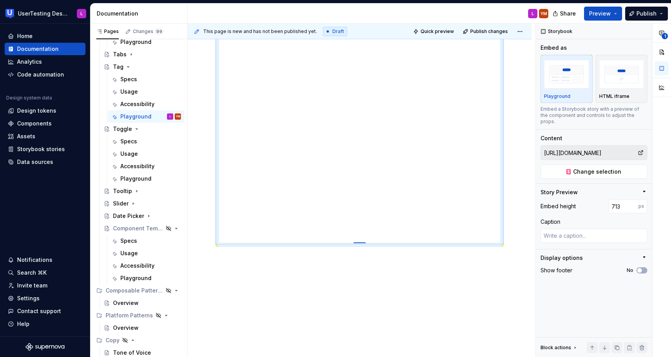
type textarea "*"
type input "701"
type textarea "*"
type input "688"
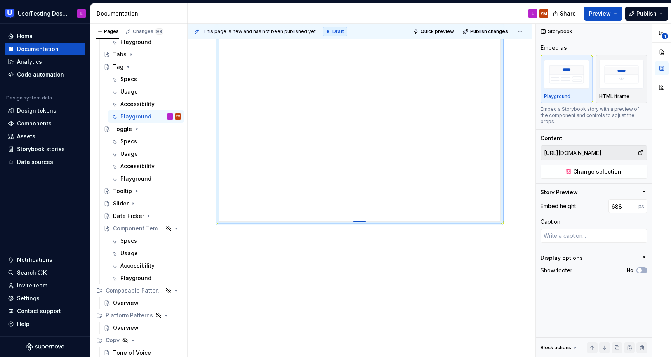
type textarea "*"
type input "675"
type textarea "*"
type input "662"
type textarea "*"
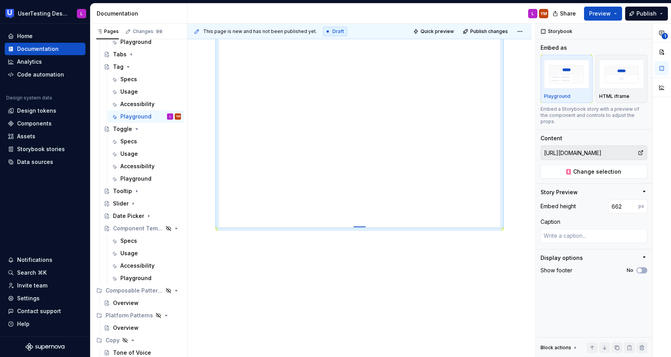
type input "648"
type textarea "*"
type input "634"
type textarea "*"
type input "620"
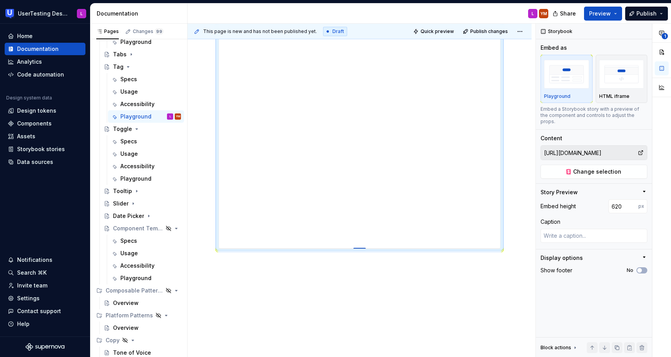
type textarea "*"
type input "606"
type textarea "*"
type input "593"
type textarea "*"
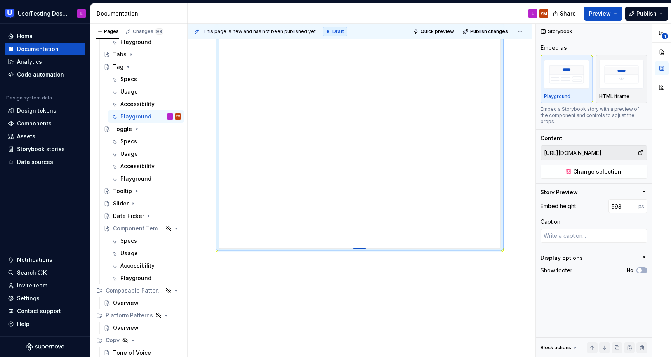
type input "582"
type textarea "*"
type input "574"
type textarea "*"
type input "570"
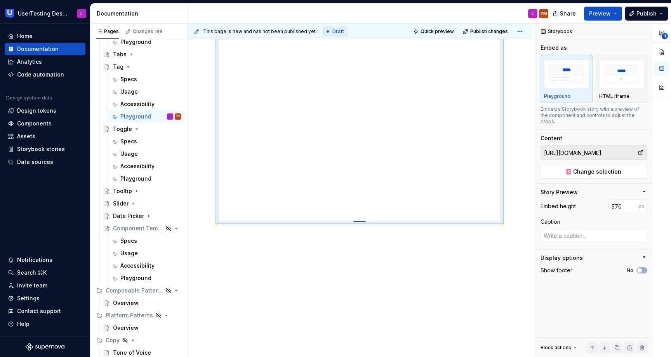
type textarea "*"
type input "575"
type textarea "*"
type input "579"
type textarea "*"
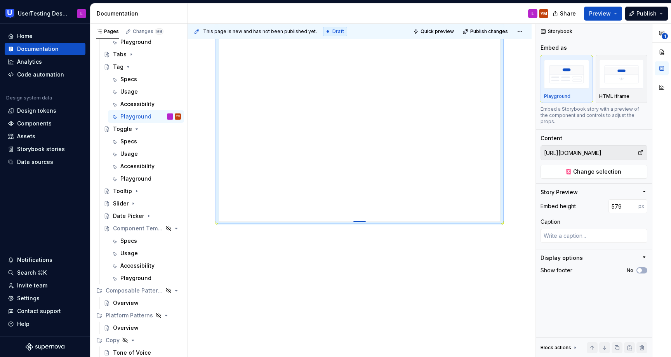
type input "583"
type textarea "*"
type input "589"
type textarea "*"
type input "595"
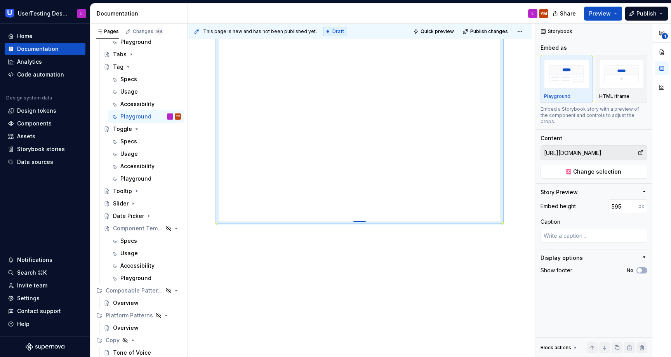
type textarea "*"
type input "602"
type textarea "*"
type input "610"
type textarea "*"
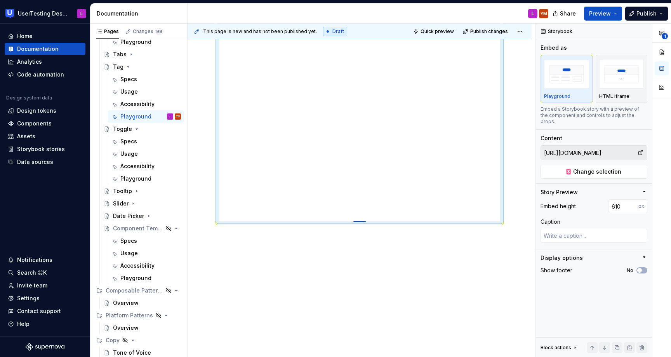
type input "618"
type textarea "*"
type input "626"
type textarea "*"
type input "635"
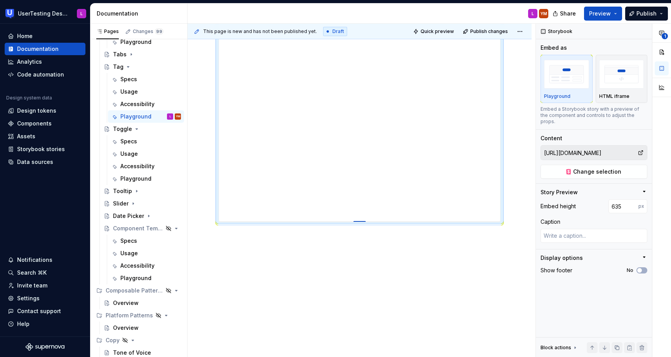
type textarea "*"
type input "644"
type textarea "*"
type input "654"
type textarea "*"
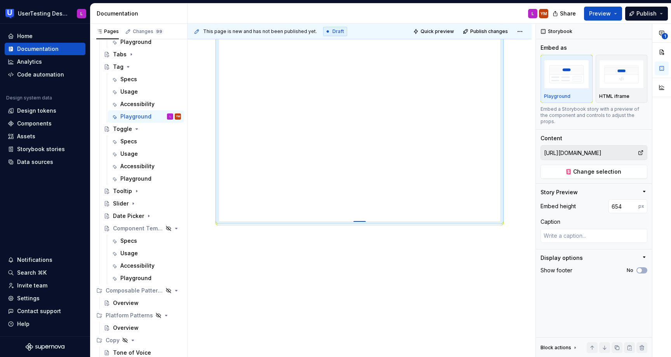
type input "664"
type textarea "*"
type input "677"
type textarea "*"
type input "692"
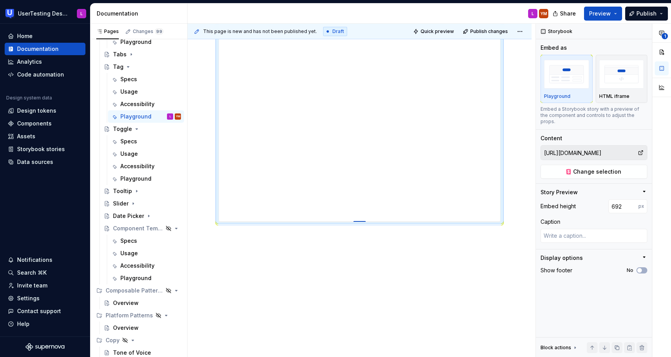
type textarea "*"
type input "708"
type textarea "*"
type input "725"
type textarea "*"
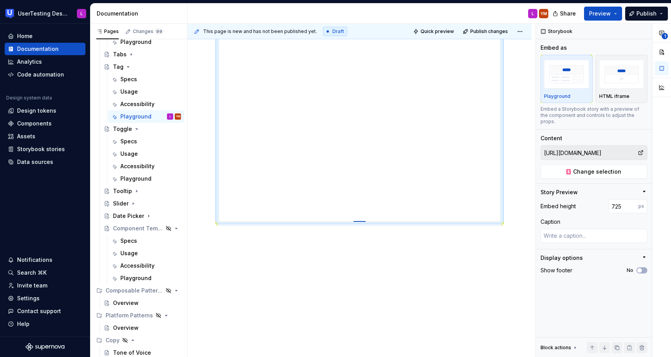
type input "743"
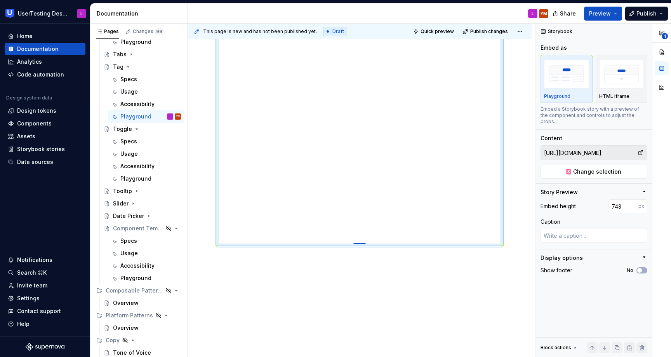
type textarea "*"
type input "764"
type textarea "*"
type input "786"
type textarea "*"
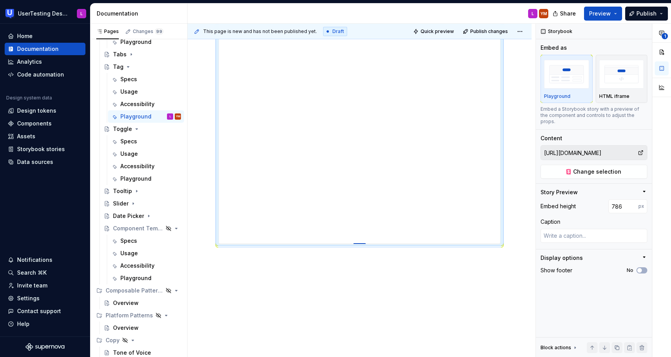
type input "791"
type textarea "*"
type input "792"
type textarea "*"
type input "795"
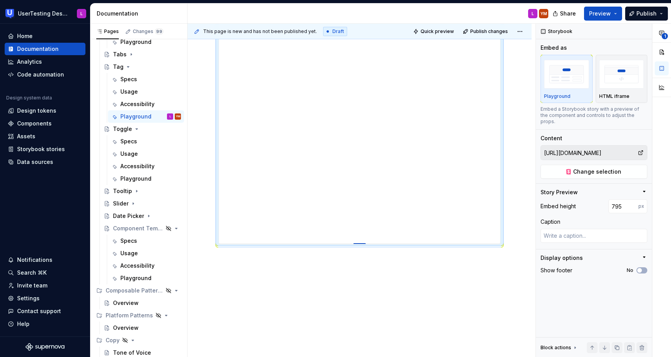
type textarea "*"
type input "797"
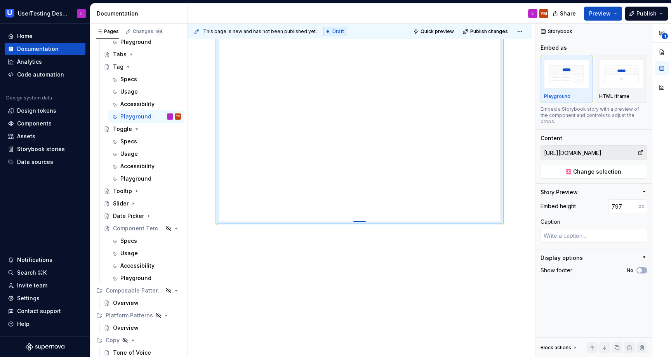
type textarea "*"
type input "798"
type textarea "*"
type input "800"
type textarea "*"
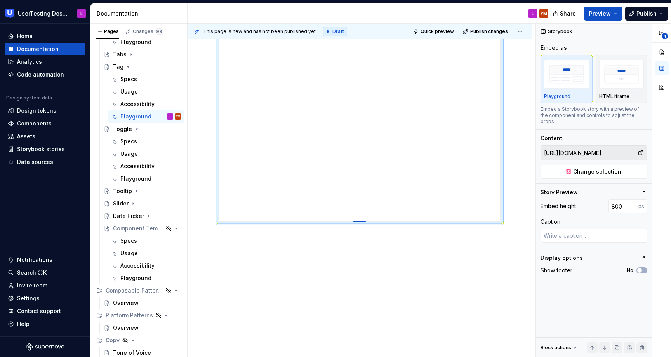
type input "801"
type textarea "*"
type input "803"
type textarea "*"
type input "804"
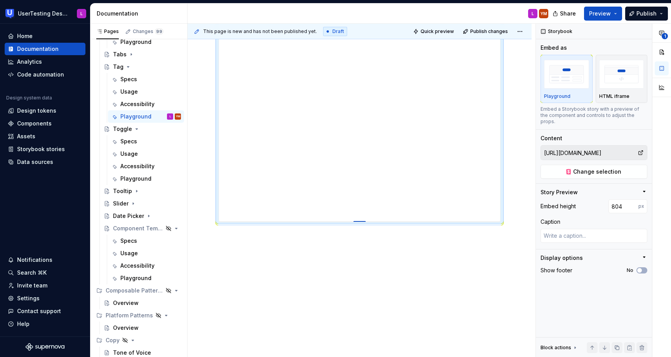
type textarea "*"
type input "805"
type textarea "*"
type input "807"
type textarea "*"
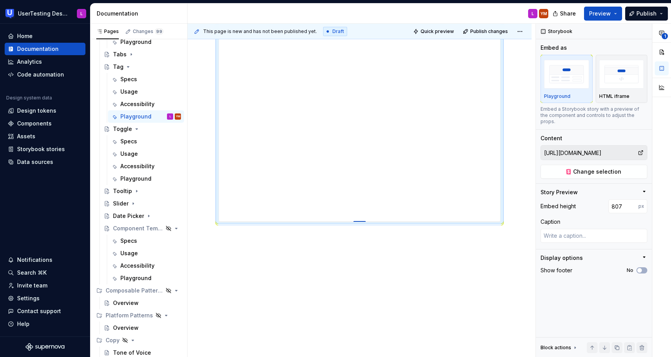
type input "809"
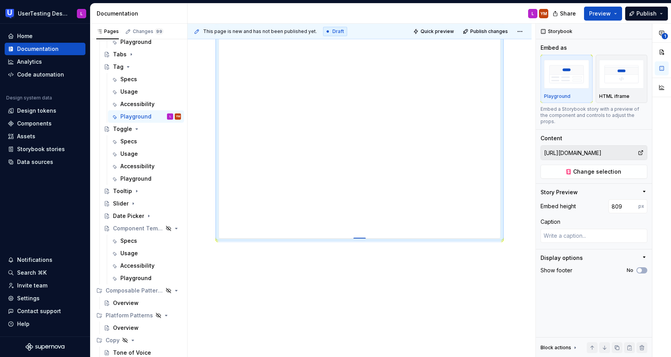
type textarea "*"
type input "807"
type textarea "*"
type input "806"
type textarea "*"
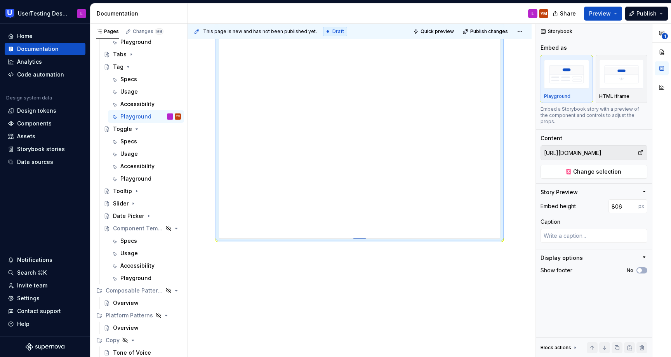
type input "805"
type textarea "*"
type input "804"
type textarea "*"
type input "803"
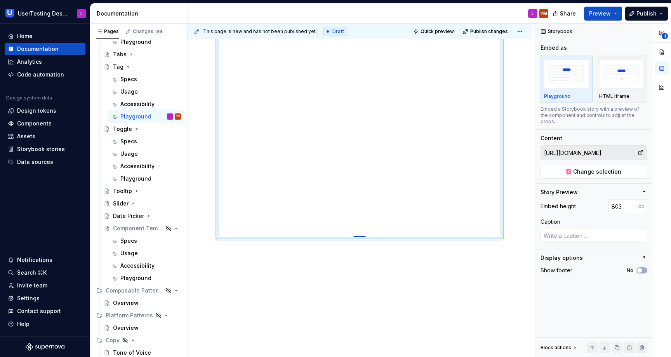
type textarea "*"
type input "802"
type textarea "*"
type input "801"
type textarea "*"
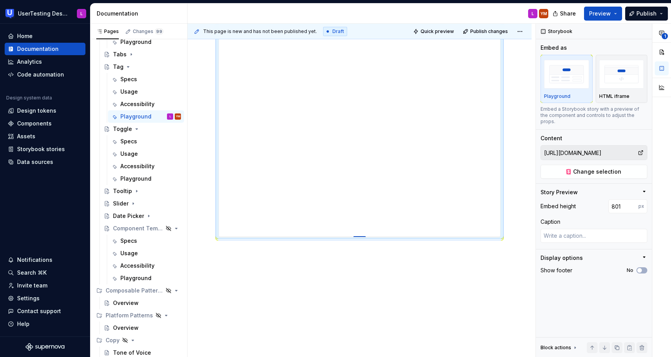
type input "800"
type textarea "*"
type input "799"
type textarea "*"
type input "798"
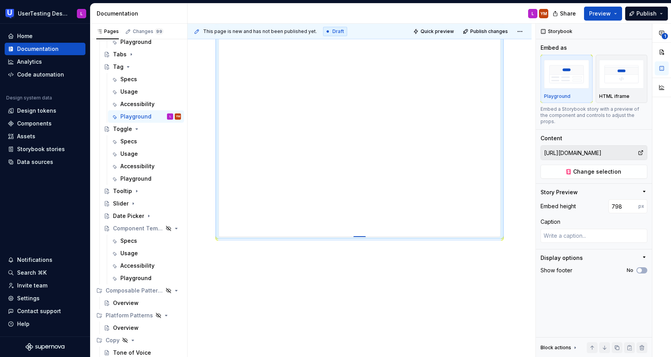
type textarea "*"
type input "797"
type textarea "*"
type input "796"
type textarea "*"
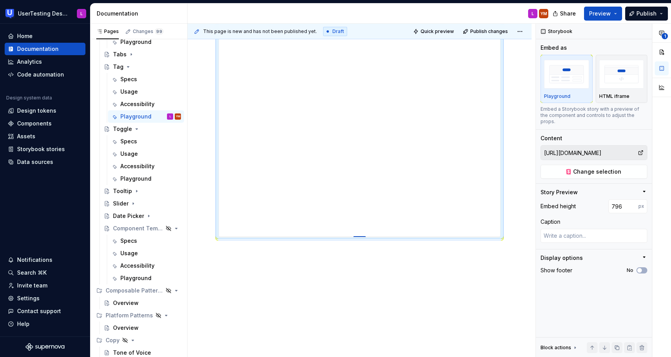
type input "795"
type textarea "*"
type input "794"
type textarea "*"
type input "793"
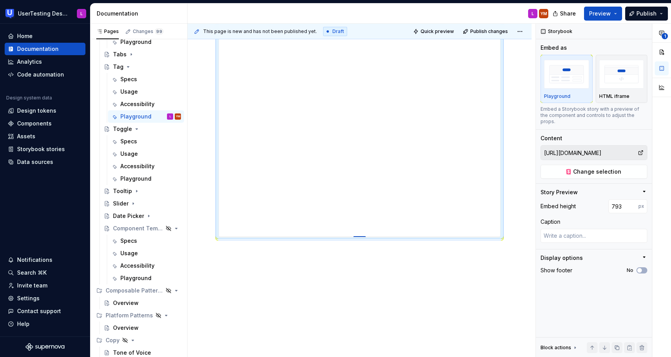
type textarea "*"
type input "792"
type textarea "*"
type input "791"
type textarea "*"
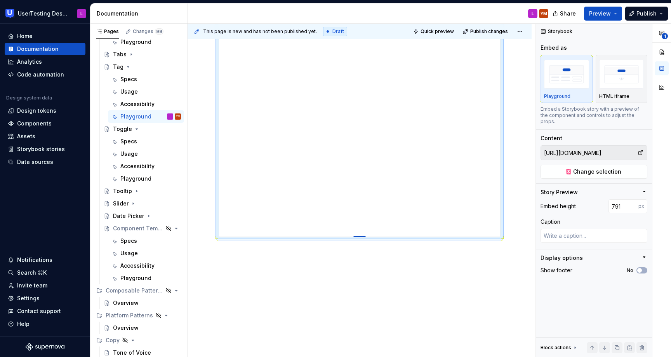
type input "790"
type textarea "*"
type input "789"
type textarea "*"
type input "787"
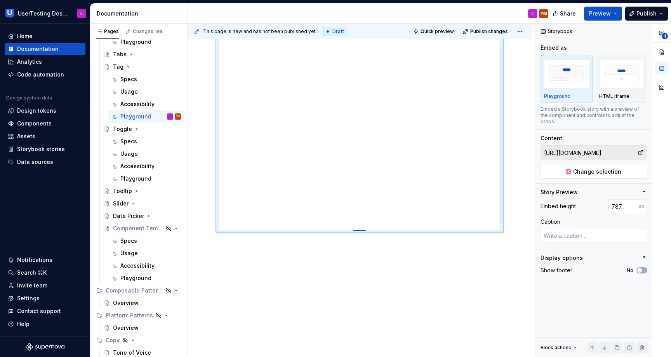
type textarea "*"
type input "786"
type textarea "*"
type input "784"
type textarea "*"
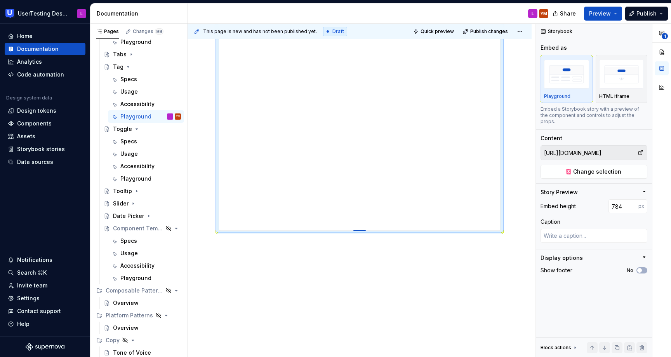
type input "783"
type textarea "*"
type input "782"
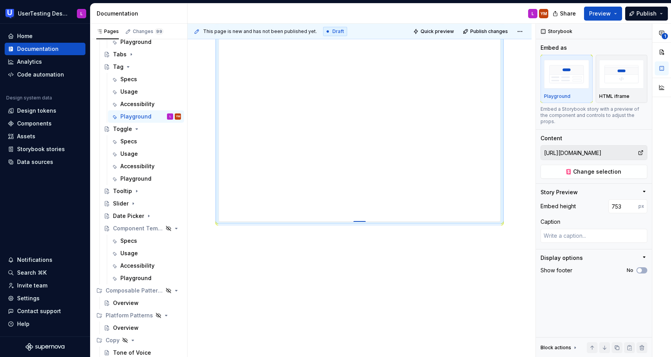
scroll to position [257, 0]
click at [364, 220] on div at bounding box center [359, 221] width 54 height 2
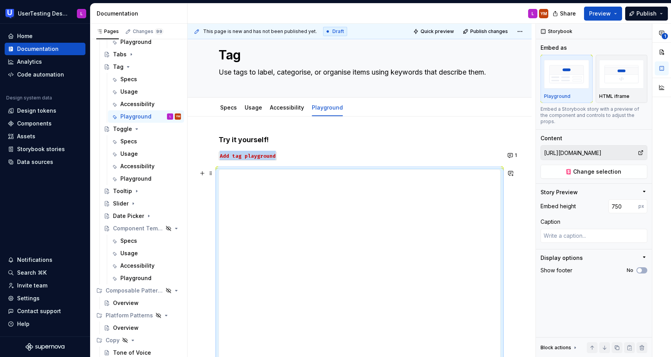
scroll to position [0, 0]
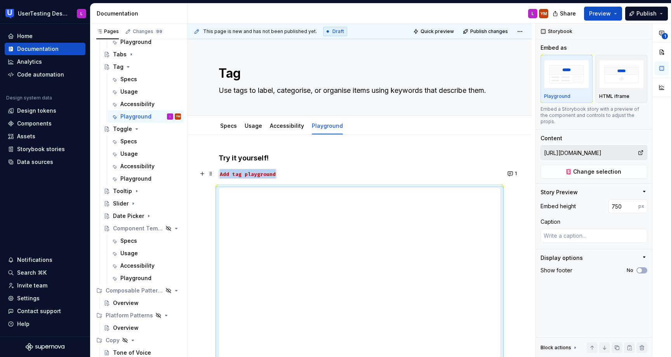
click at [286, 174] on p "Add tag playground" at bounding box center [360, 173] width 282 height 9
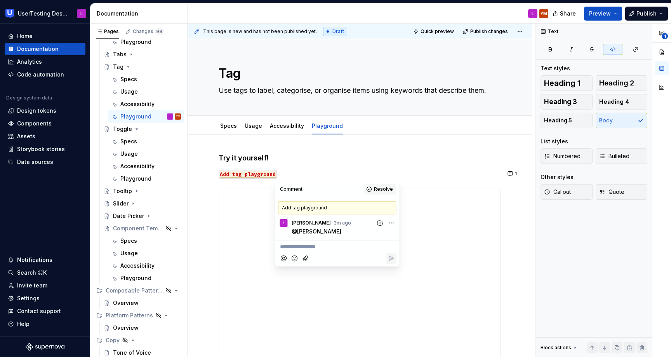
click at [383, 188] on span "Resolve" at bounding box center [383, 189] width 19 height 6
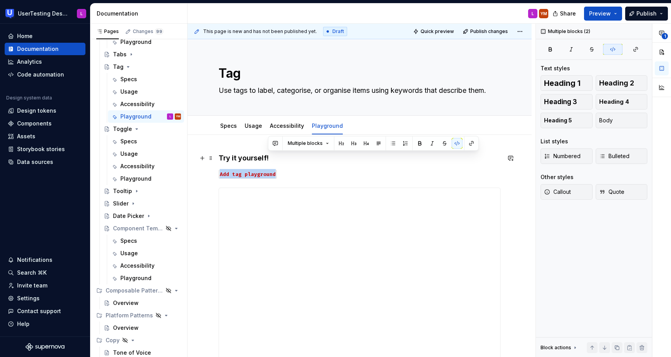
drag, startPoint x: 304, startPoint y: 173, endPoint x: 306, endPoint y: 161, distance: 11.7
click at [306, 161] on div "Try it yourself! Add tag playground" at bounding box center [360, 325] width 282 height 345
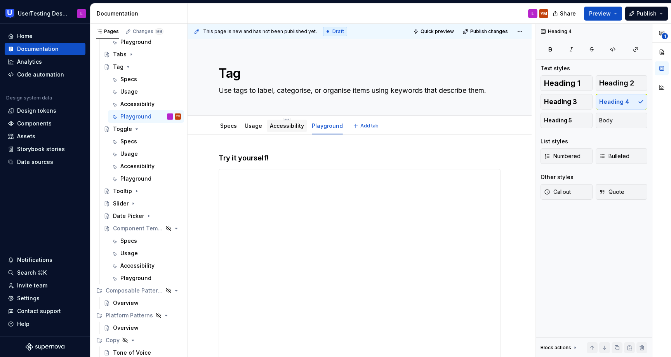
click at [279, 130] on div "Accessibility" at bounding box center [287, 125] width 34 height 9
click at [276, 128] on link "Accessibility" at bounding box center [287, 125] width 34 height 7
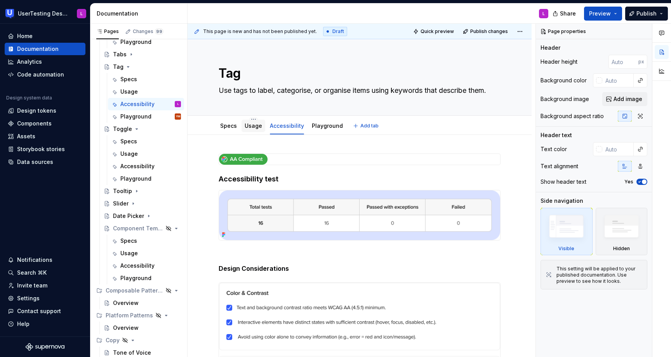
click at [250, 132] on div "Usage" at bounding box center [253, 126] width 24 height 12
click at [127, 117] on div "Playground" at bounding box center [135, 117] width 31 height 8
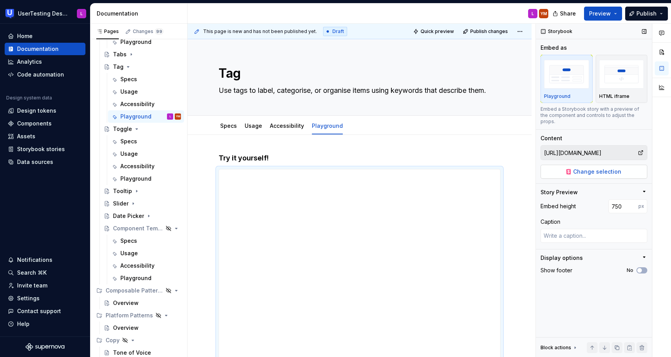
click at [596, 168] on span "Change selection" at bounding box center [597, 172] width 48 height 8
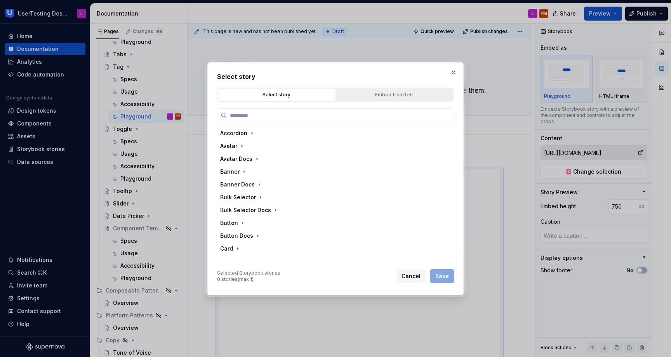
click at [377, 93] on div "Embed from URL" at bounding box center [395, 95] width 112 height 8
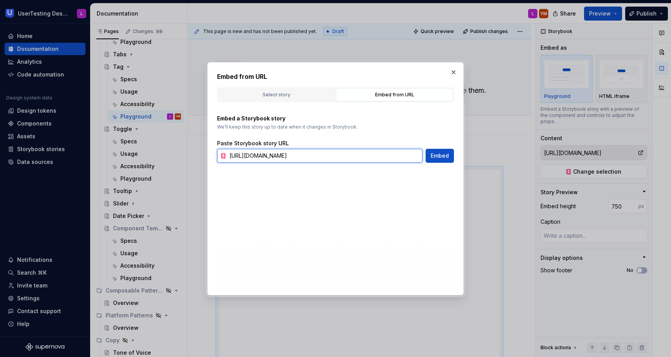
click at [305, 156] on input "https://toolkit-staging.usertesting.com/rad55678/storybook/?path=/docs/avatar-d…" at bounding box center [324, 156] width 196 height 14
paste input "tag"
click at [437, 155] on span "Embed" at bounding box center [440, 156] width 18 height 8
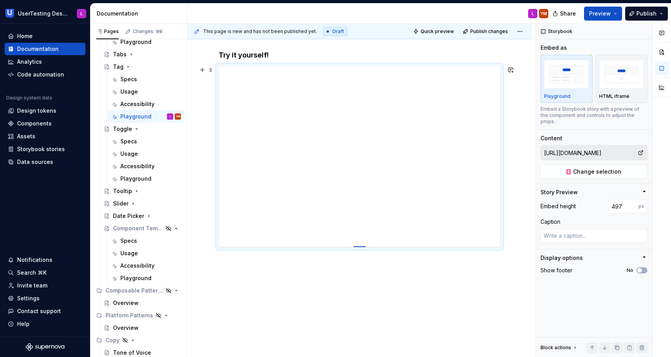
scroll to position [103, 0]
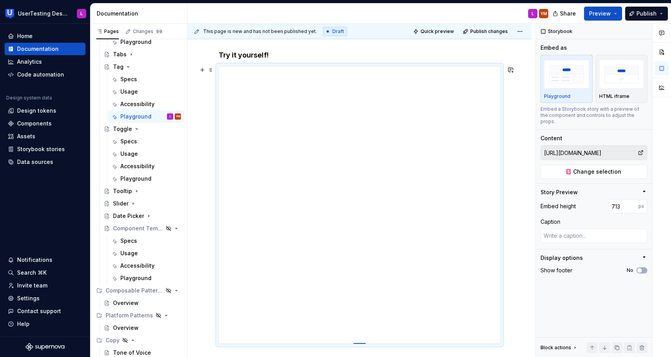
drag, startPoint x: 366, startPoint y: 221, endPoint x: 342, endPoint y: 343, distance: 124.2
drag, startPoint x: 361, startPoint y: 222, endPoint x: 361, endPoint y: 291, distance: 69.5
click at [361, 291] on div at bounding box center [359, 291] width 12 height 2
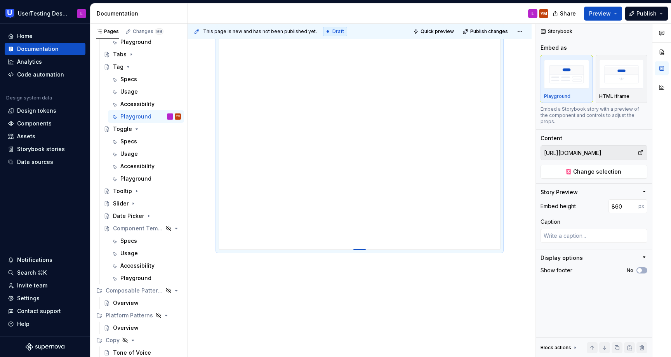
drag, startPoint x: 361, startPoint y: 261, endPoint x: 362, endPoint y: 249, distance: 11.7
click at [362, 249] on div at bounding box center [359, 250] width 12 height 2
drag, startPoint x: 361, startPoint y: 249, endPoint x: 361, endPoint y: 275, distance: 26.0
drag, startPoint x: 363, startPoint y: 310, endPoint x: 363, endPoint y: 303, distance: 7.0
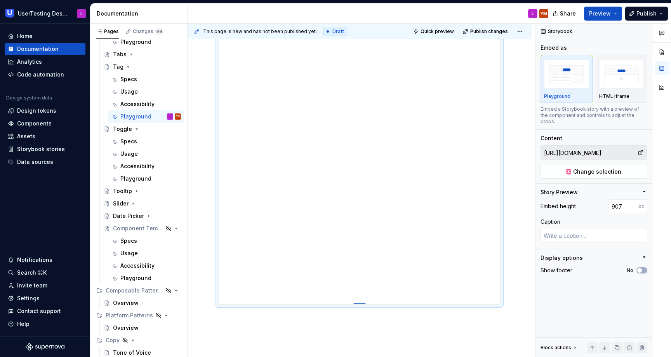
click at [363, 303] on div at bounding box center [359, 304] width 12 height 2
click at [623, 203] on input "907" at bounding box center [623, 206] width 30 height 14
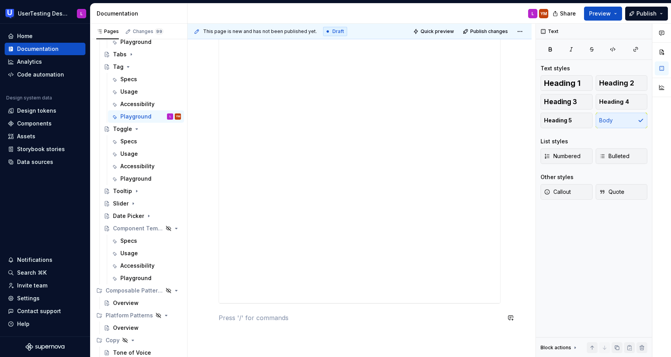
click at [440, 326] on div "Try it yourself!" at bounding box center [360, 134] width 282 height 394
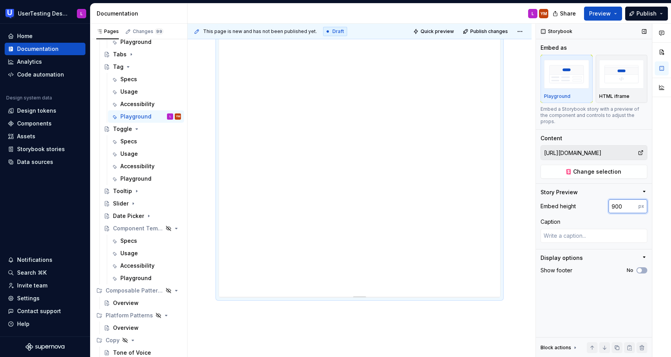
click at [625, 199] on input "900" at bounding box center [623, 206] width 30 height 14
click at [624, 199] on input "890" at bounding box center [623, 206] width 30 height 14
click at [629, 205] on input "895" at bounding box center [623, 206] width 30 height 14
click at [623, 199] on input "899" at bounding box center [623, 206] width 30 height 14
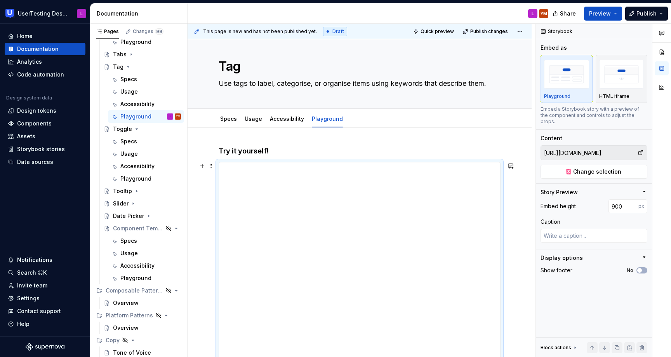
scroll to position [0, 0]
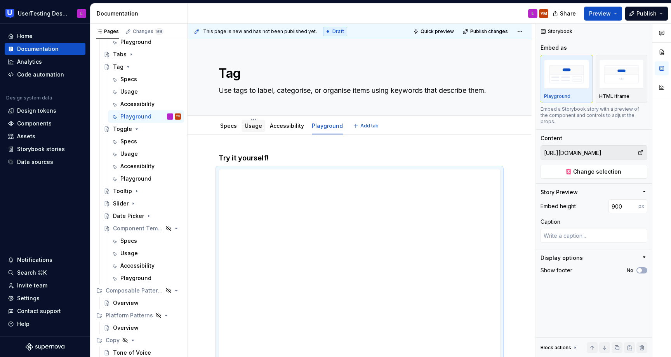
click at [247, 130] on div "Usage" at bounding box center [253, 125] width 17 height 9
click at [139, 80] on div "Specs" at bounding box center [150, 79] width 61 height 11
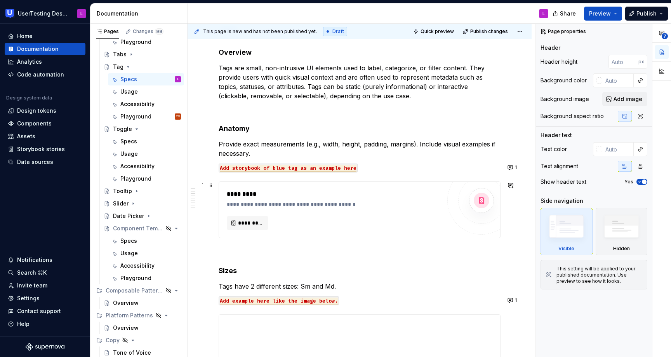
scroll to position [112, 0]
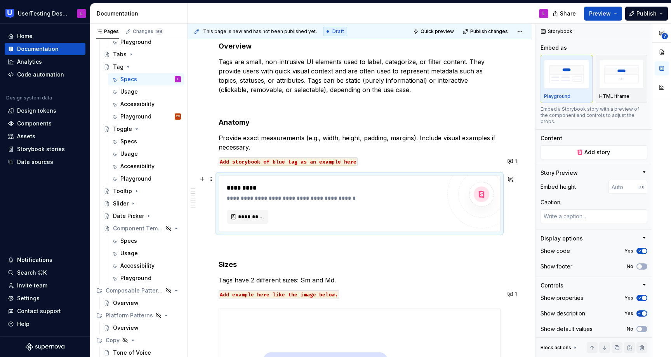
click at [297, 205] on div "**********" at bounding box center [334, 203] width 214 height 40
click at [253, 215] on span "*********" at bounding box center [250, 217] width 25 height 8
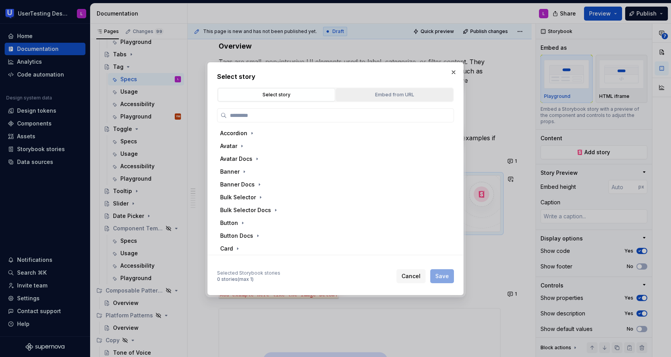
click at [378, 97] on div "Embed from URL" at bounding box center [395, 95] width 112 height 8
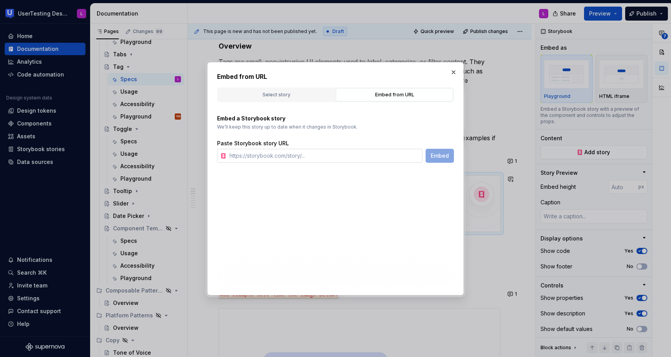
click at [302, 155] on input "text" at bounding box center [324, 156] width 196 height 14
paste input "https://toolkit-staging.usertesting.com/rad55678/storybook/?path=/docs/tag-docs…"
click at [441, 156] on span "Embed" at bounding box center [440, 156] width 18 height 8
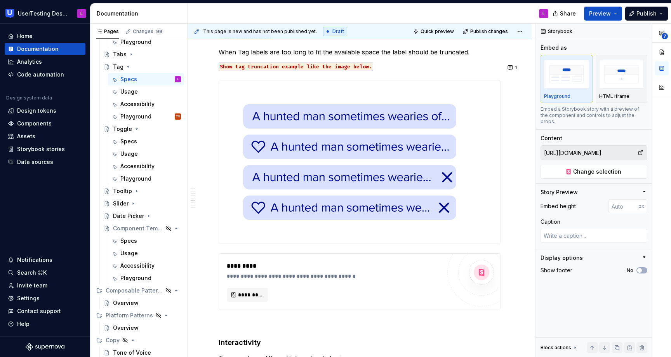
scroll to position [1345, 0]
